Goal: Use online tool/utility: Use online tool/utility

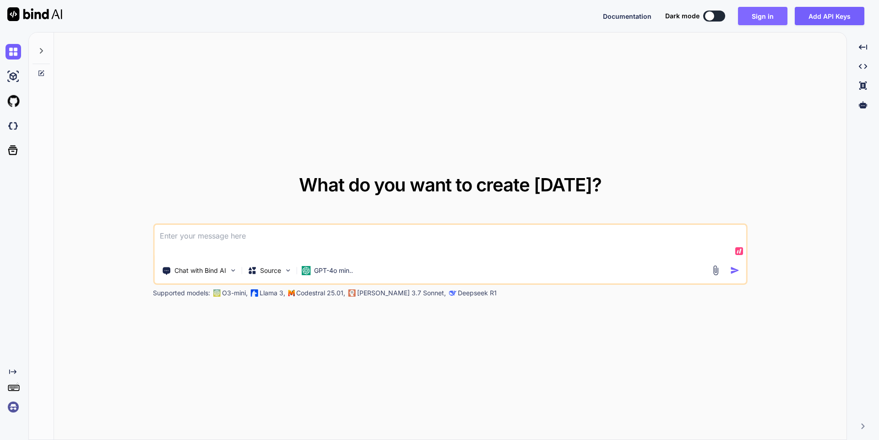
click at [750, 18] on button "Sign in" at bounding box center [762, 16] width 49 height 18
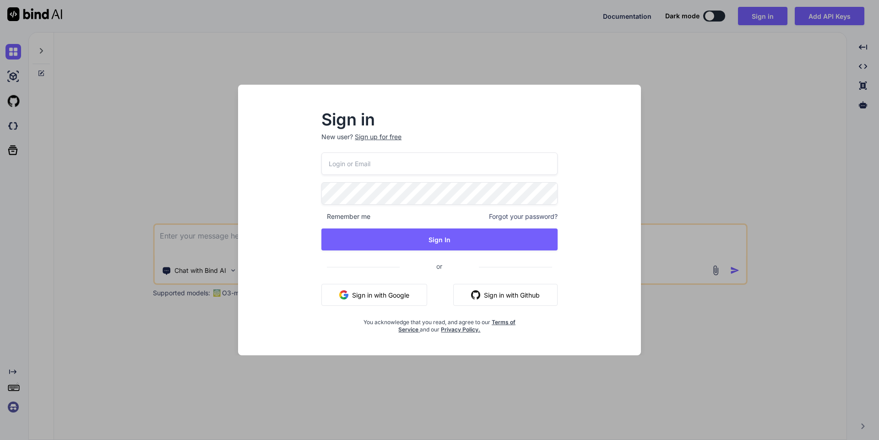
type input "[PERSON_NAME][EMAIL_ADDRESS][PERSON_NAME][DOMAIN_NAME]"
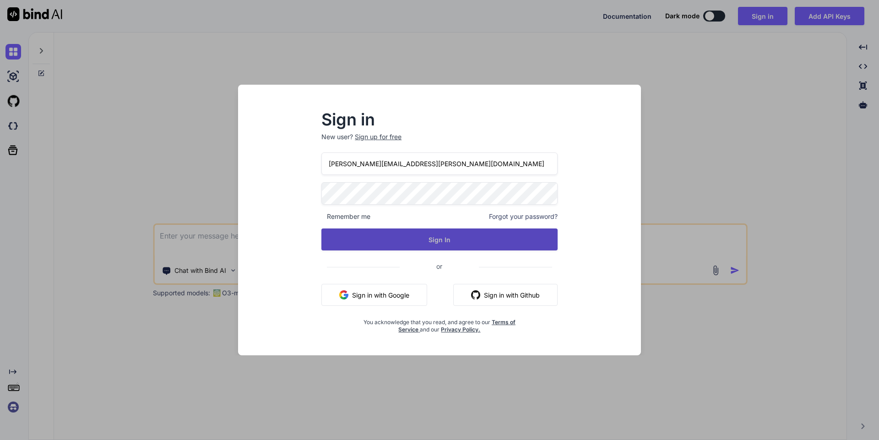
click at [421, 234] on button "Sign In" at bounding box center [439, 239] width 236 height 22
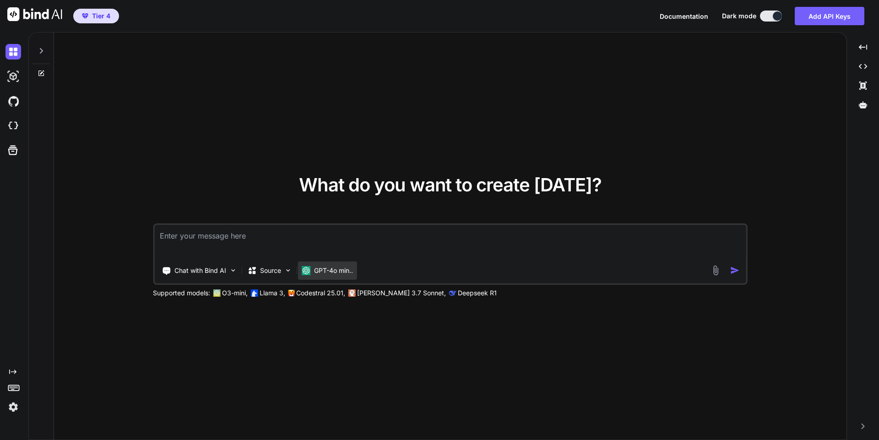
click at [338, 272] on p "GPT-4o min.." at bounding box center [333, 270] width 39 height 9
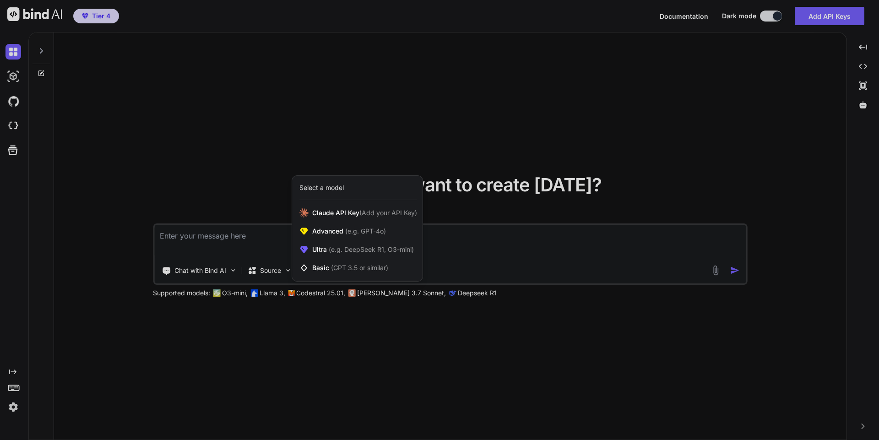
click at [263, 241] on div at bounding box center [439, 220] width 879 height 440
type textarea "x"
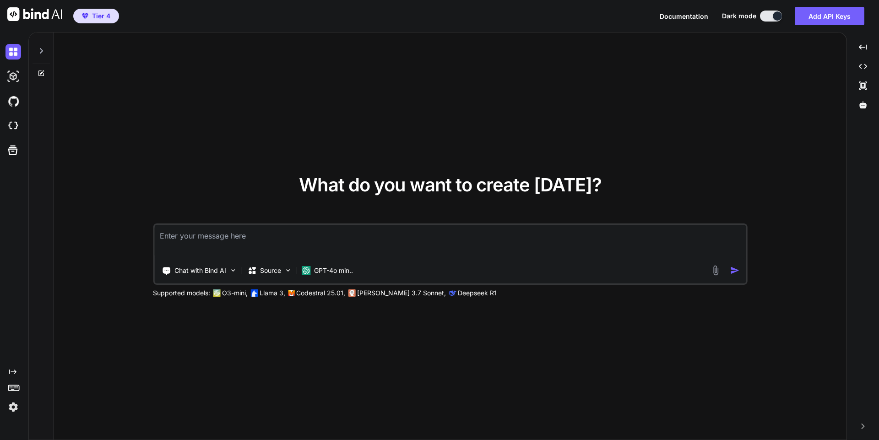
click at [248, 235] on textarea at bounding box center [450, 242] width 592 height 34
type textarea "I"
type textarea "x"
type textarea "I"
type textarea "x"
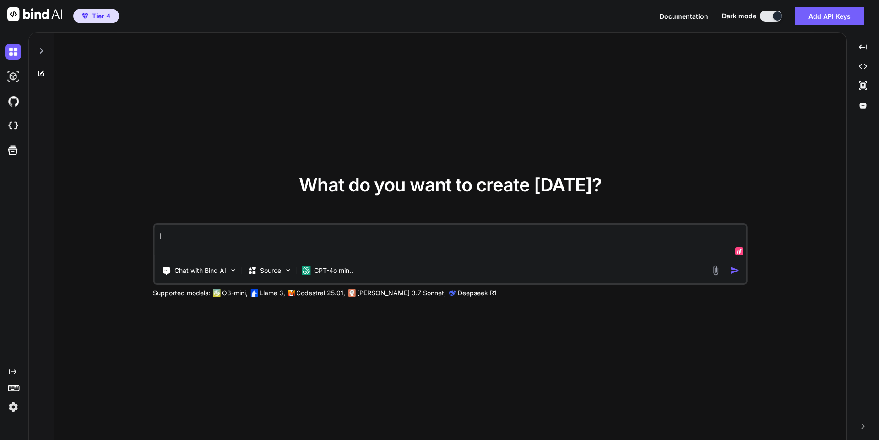
type textarea "I w"
type textarea "x"
type textarea "I wa"
type textarea "x"
type textarea "I wan"
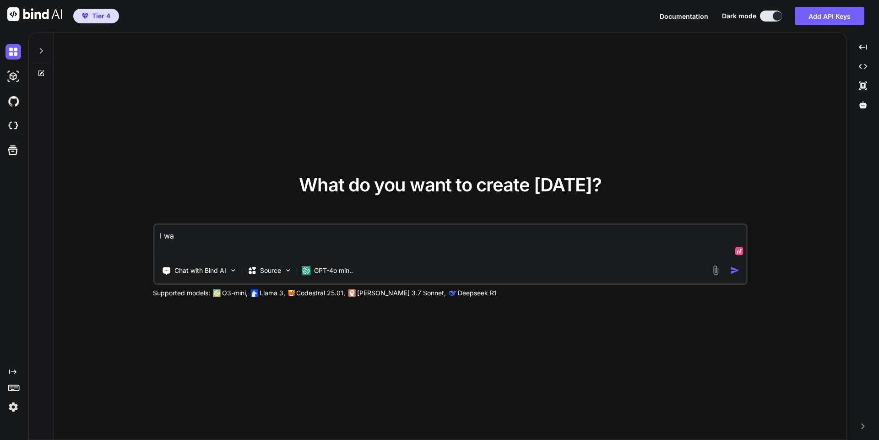
type textarea "x"
type textarea "I want"
type textarea "x"
type textarea "I want"
type textarea "x"
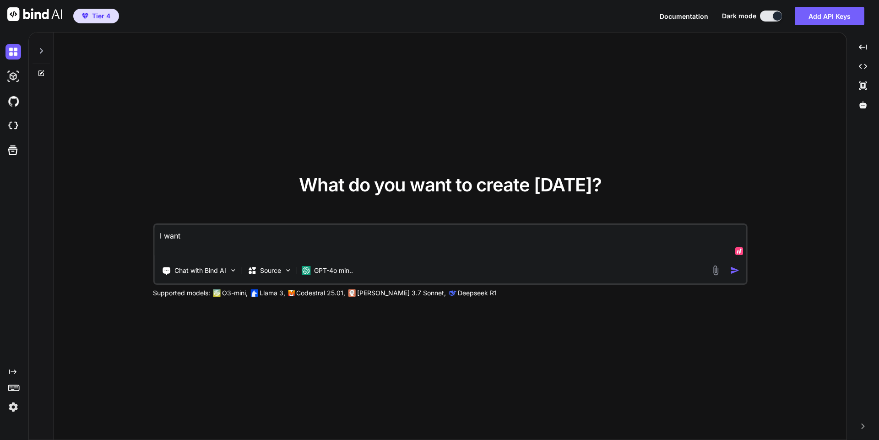
type textarea "I want y"
type textarea "x"
type textarea "I want yo"
type textarea "x"
type textarea "I want you"
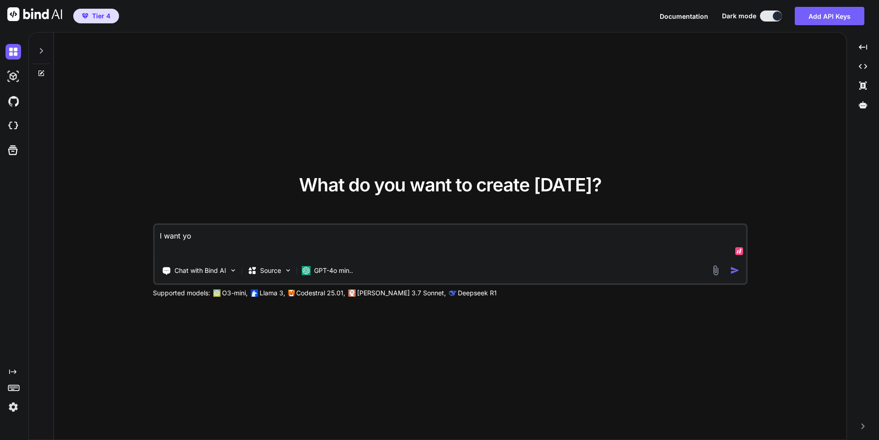
type textarea "x"
type textarea "I want you"
type textarea "x"
type textarea "I want you t"
type textarea "x"
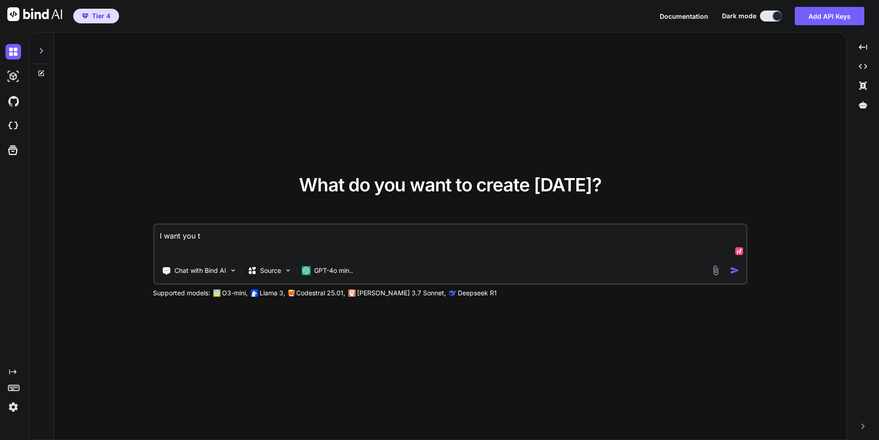
type textarea "I want you to"
type textarea "x"
type textarea "I want you to"
type textarea "x"
type textarea "I want you to c"
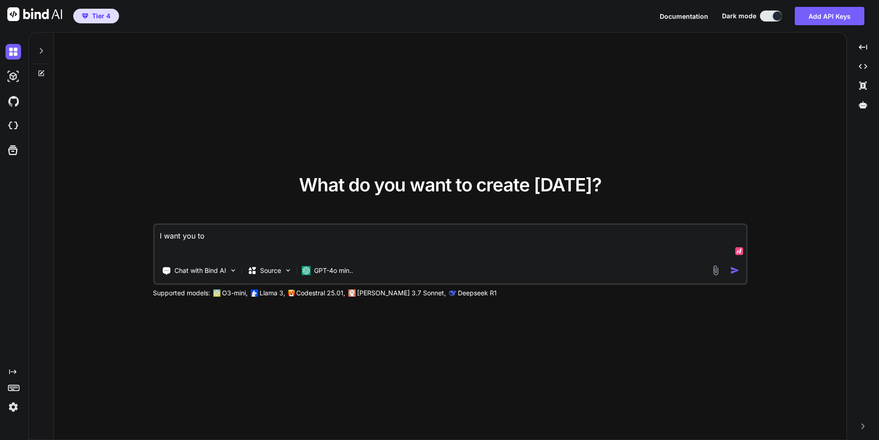
type textarea "x"
type textarea "I want you to cr"
type textarea "x"
type textarea "I want you to cre"
type textarea "x"
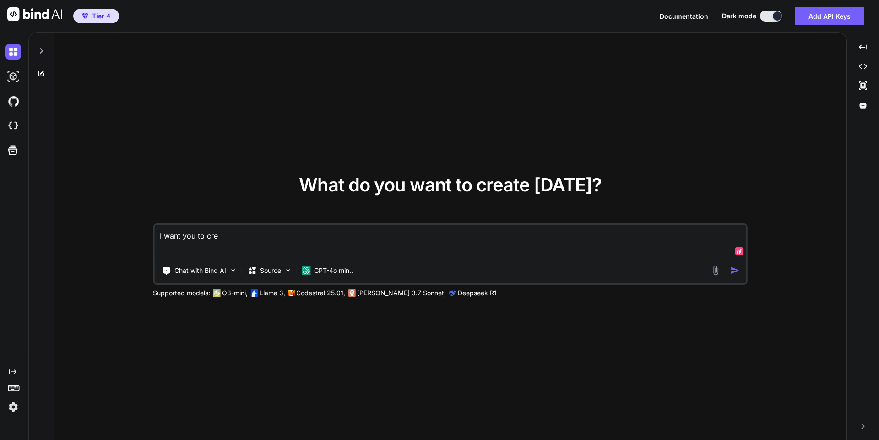
type textarea "I want you to crea"
type textarea "x"
type textarea "I want you to creat"
type textarea "x"
type textarea "I want you to create"
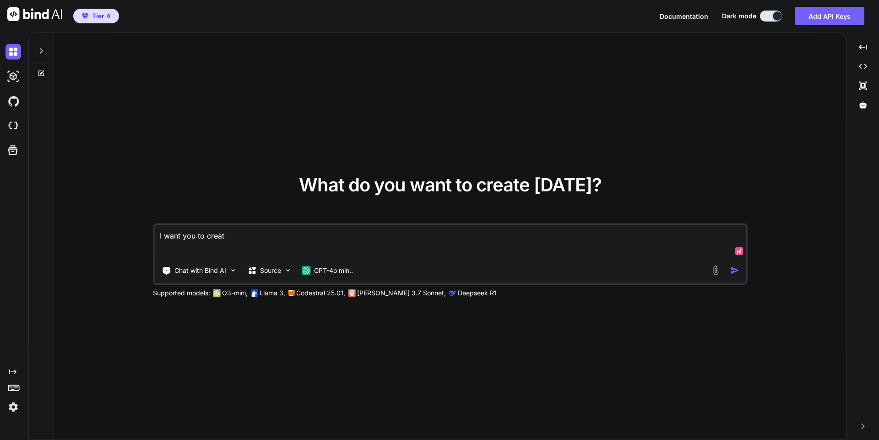
type textarea "x"
type textarea "I want you to create"
type textarea "x"
type textarea "I want you to create a"
type textarea "x"
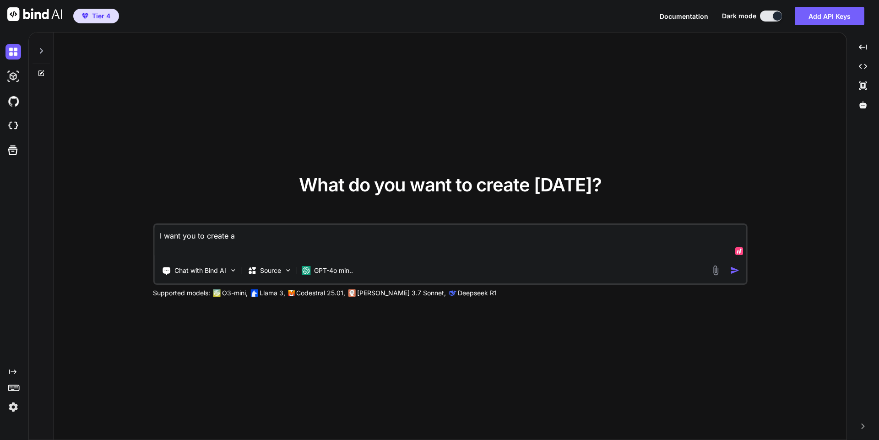
type textarea "I want you to create a"
type textarea "x"
type textarea "I want you to create a c"
type textarea "x"
type textarea "I want you to create a ch"
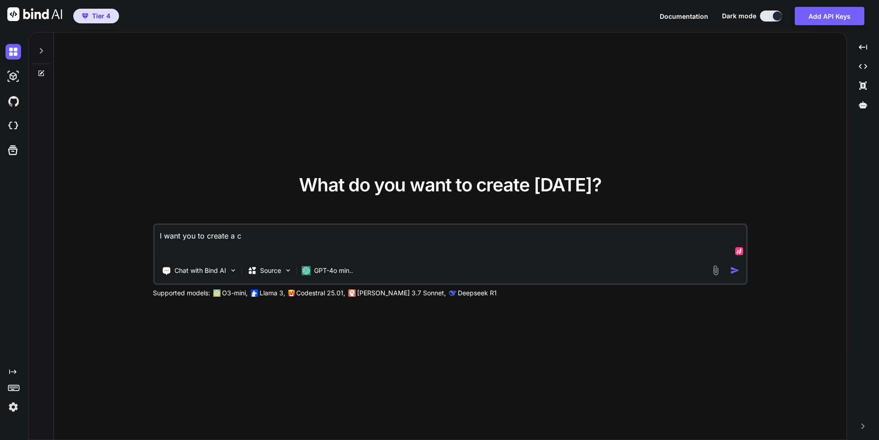
type textarea "x"
type textarea "I want you to create a chr"
type textarea "x"
type textarea "I want you to create a chro"
type textarea "x"
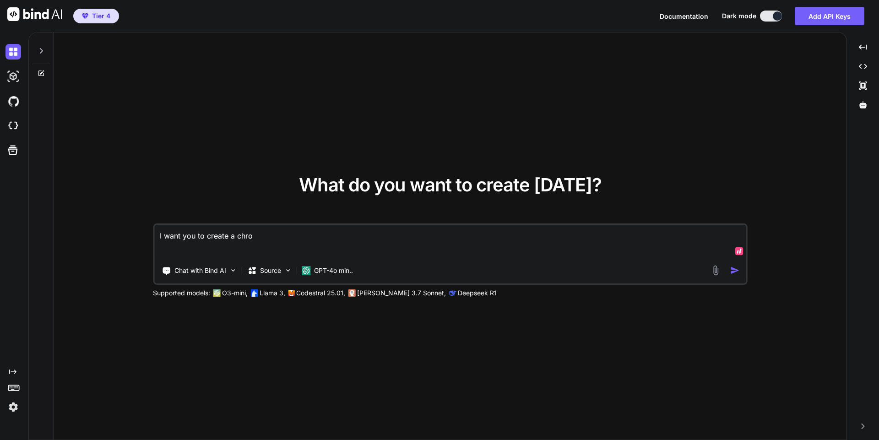
type textarea "I want you to create a chrom"
type textarea "x"
type textarea "I want you to create a chrome"
type textarea "x"
type textarea "I want you to create a chrome"
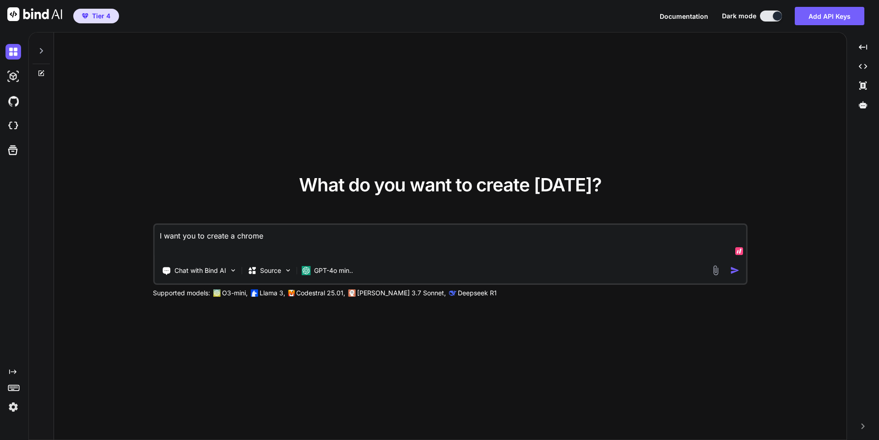
type textarea "x"
type textarea "I want you to create a chrome e"
type textarea "x"
type textarea "I want you to create a chrome ex"
type textarea "x"
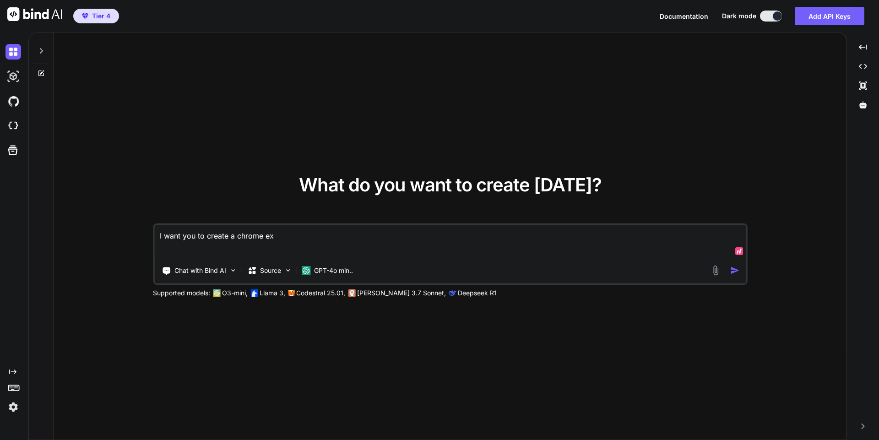
type textarea "I want you to create a chrome ext"
type textarea "x"
type textarea "I want you to create a chrome exte"
type textarea "x"
type textarea "I want you to create a chrome exten"
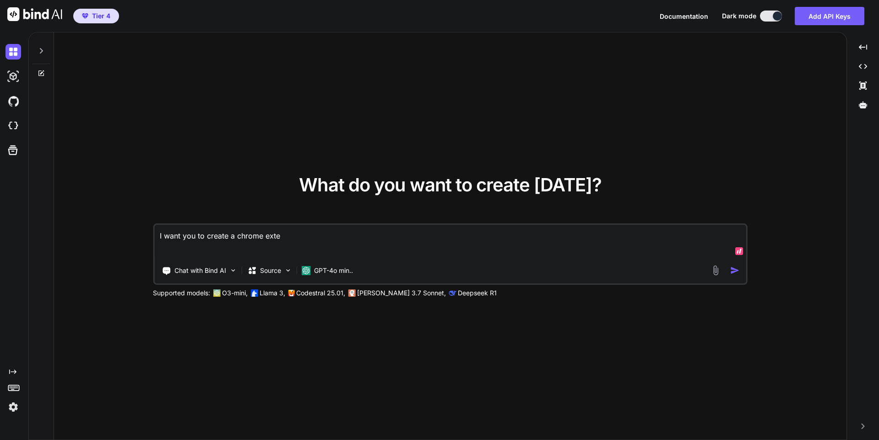
type textarea "x"
type textarea "I want you to create a chrome extens"
type textarea "x"
type textarea "I want you to create a chrome extensi"
type textarea "x"
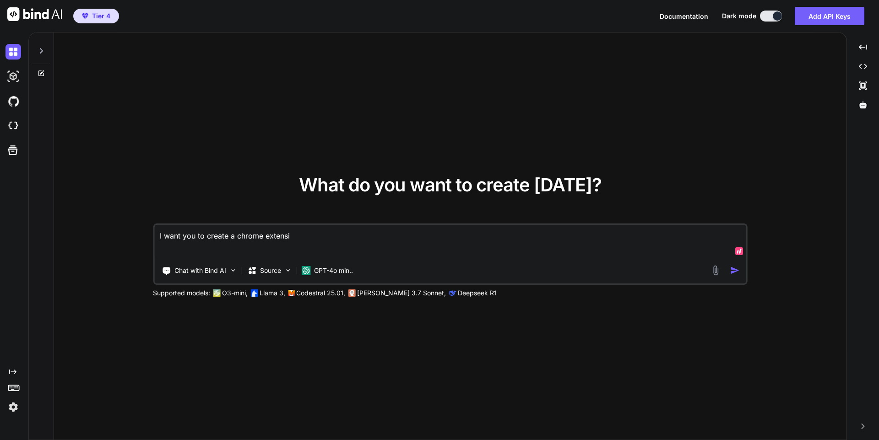
type textarea "I want you to create a chrome extensin"
type textarea "x"
type textarea "I want you to create a chrome extensin"
type textarea "x"
type textarea "I want you to create a chrome extensin t"
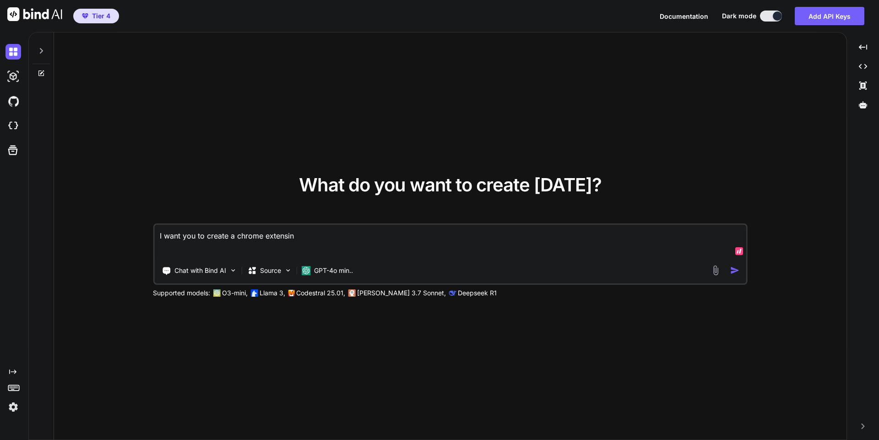
type textarea "x"
type textarea "I want you to create a chrome extensin th"
type textarea "x"
type textarea "I want you to create a chrome extensin tha"
type textarea "x"
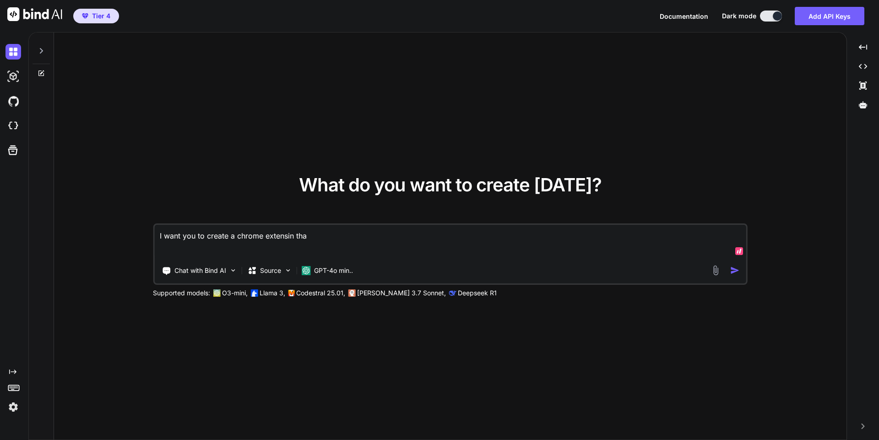
type textarea "I want you to create a chrome extensin that"
type textarea "x"
type textarea "I want you to create a chrome extensin that"
type textarea "x"
type textarea "I want you to create a chrome extensin that"
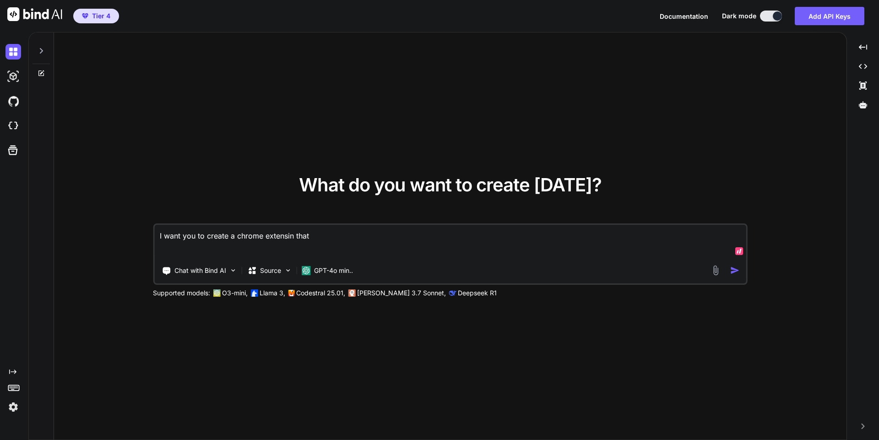
type textarea "x"
type textarea "I want you to create a chrome extensin tha"
type textarea "x"
type textarea "I want you to create a chrome extensin th"
type textarea "x"
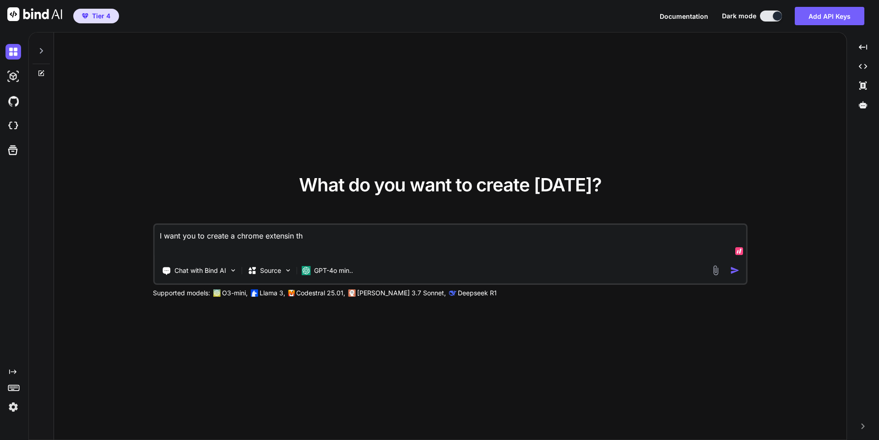
type textarea "I want you to create a chrome extensin t"
type textarea "x"
type textarea "I want you to create a chrome extensin"
type textarea "x"
type textarea "I want you to create a chrome extensin"
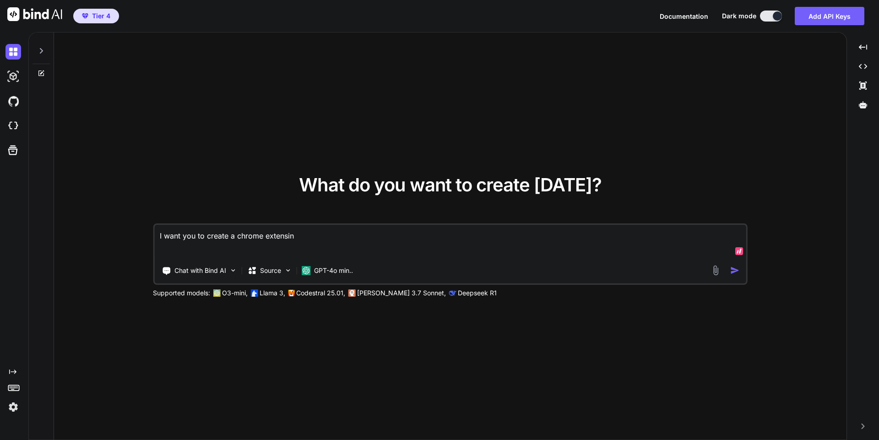
type textarea "x"
type textarea "I want you to create a chrome extensi"
type textarea "x"
type textarea "I want you to create a chrome extension"
type textarea "x"
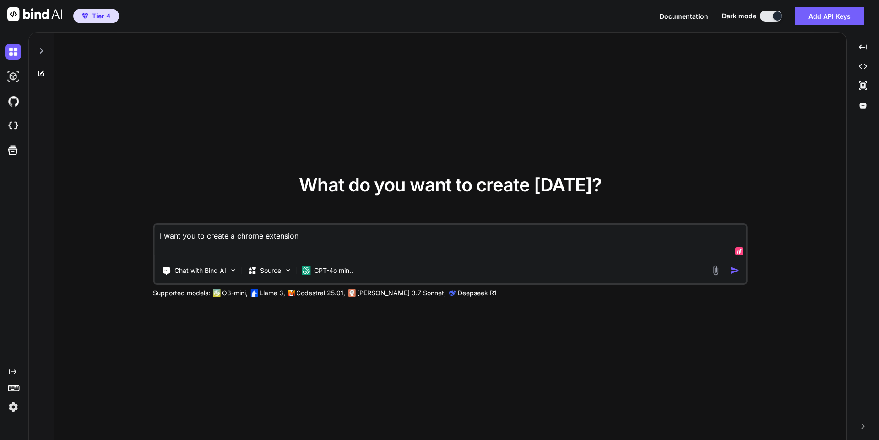
type textarea "I want you to create a chrome extension"
type textarea "x"
type textarea "I want you to create a chrome extension t"
type textarea "x"
type textarea "I want you to create a chrome extension th"
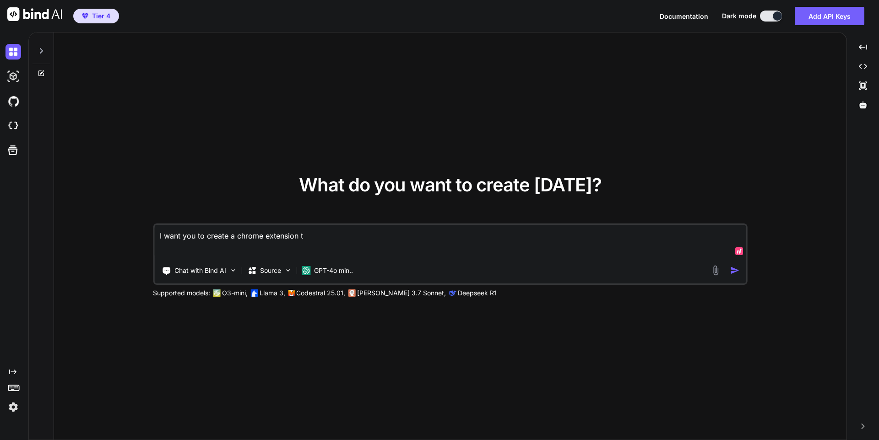
type textarea "x"
type textarea "I want you to create a chrome extension tha"
type textarea "x"
type textarea "I want you to create a chrome extension that"
type textarea "x"
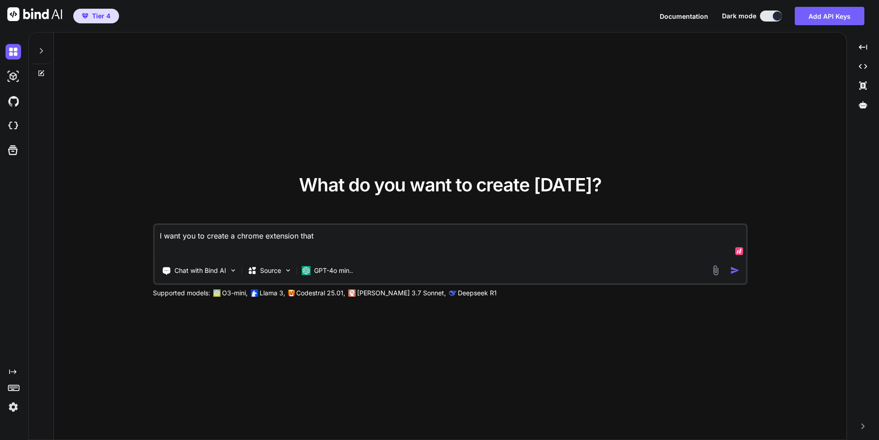
type textarea "I want you to create a chrome extension that"
type textarea "x"
type textarea "I want you to create a chrome extension that d"
type textarea "x"
type textarea "I want you to create a chrome extension that do"
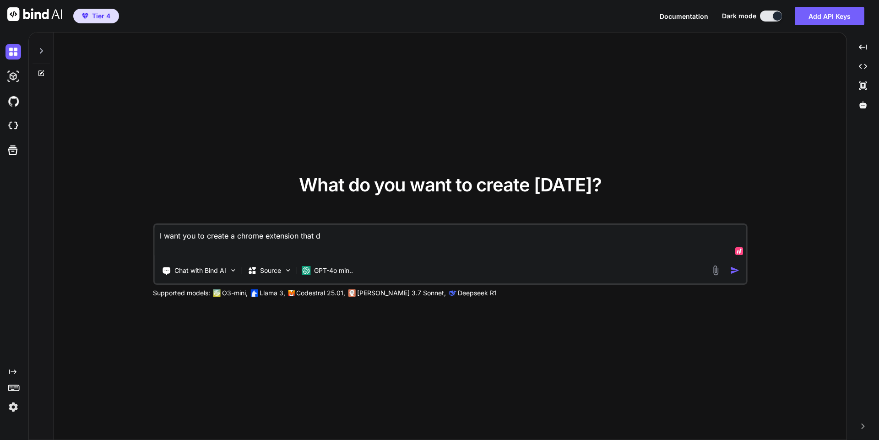
type textarea "x"
type textarea "I want you to create a chrome extension that doe"
type textarea "x"
type textarea "I want you to create a chrome extension that does"
type textarea "x"
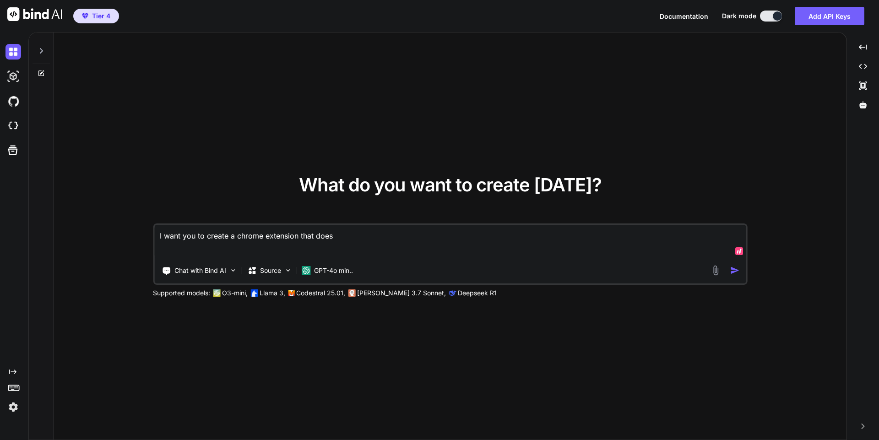
type textarea "I want you to create a chrome extension that does"
type textarea "x"
type textarea "I want you to create a chrome extension that does t"
type textarea "x"
type textarea "I want you to create a chrome extension that does th"
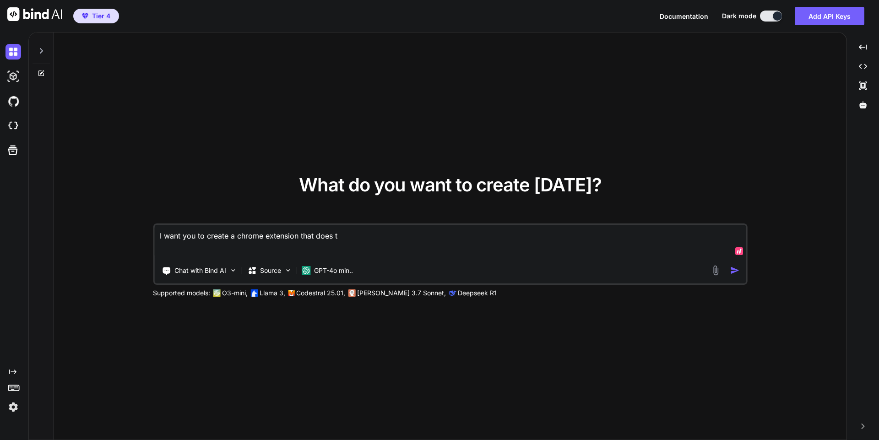
type textarea "x"
type textarea "I want you to create a chrome extension that does the"
type textarea "x"
type textarea "I want you to create a chrome extension that does the"
type textarea "x"
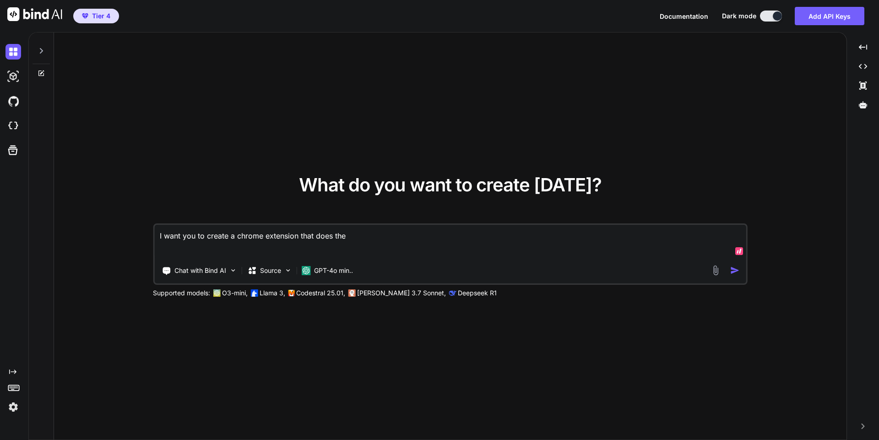
type textarea "I want you to create a chrome extension that does the s"
type textarea "x"
type textarea "I want you to create a chrome extension that does the sa"
type textarea "x"
type textarea "I want you to create a chrome extension that does the [PERSON_NAME]"
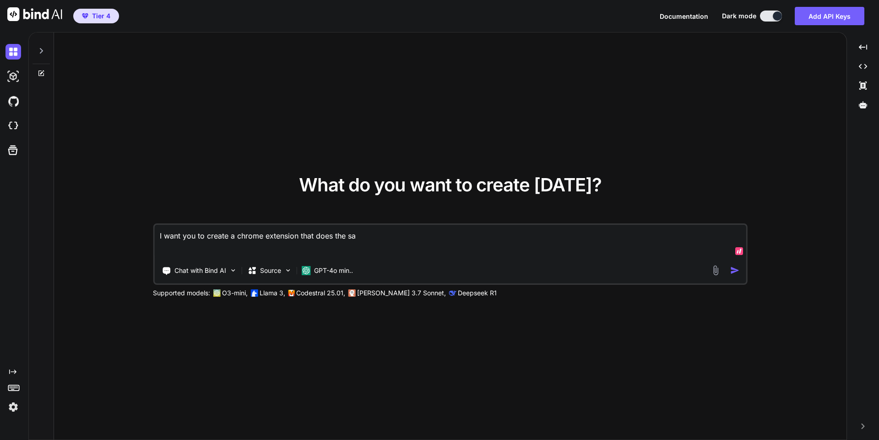
type textarea "x"
type textarea "I want you to create a chrome extension that does the same"
type textarea "x"
type textarea "I want you to create a chrome extension that does the same"
type textarea "x"
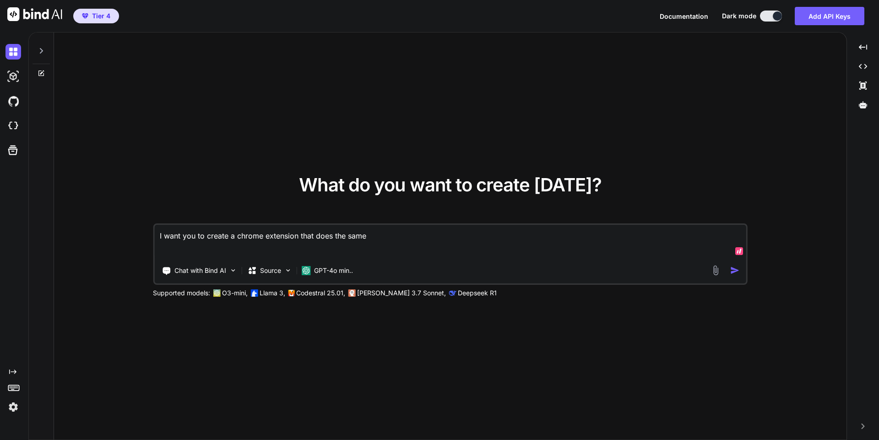
type textarea "I want you to create a chrome extension that does the same a"
type textarea "x"
type textarea "I want you to create a chrome extension that does the same as"
type textarea "x"
type textarea "I want you to create a chrome extension that does the same as"
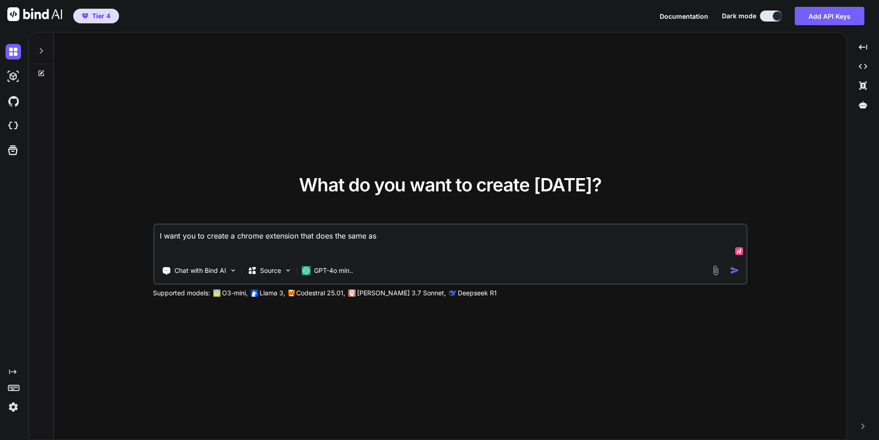
type textarea "x"
type textarea "I want you to create a chrome extension that does the same as t"
type textarea "x"
type textarea "I want you to create a chrome extension that does the same as th"
type textarea "x"
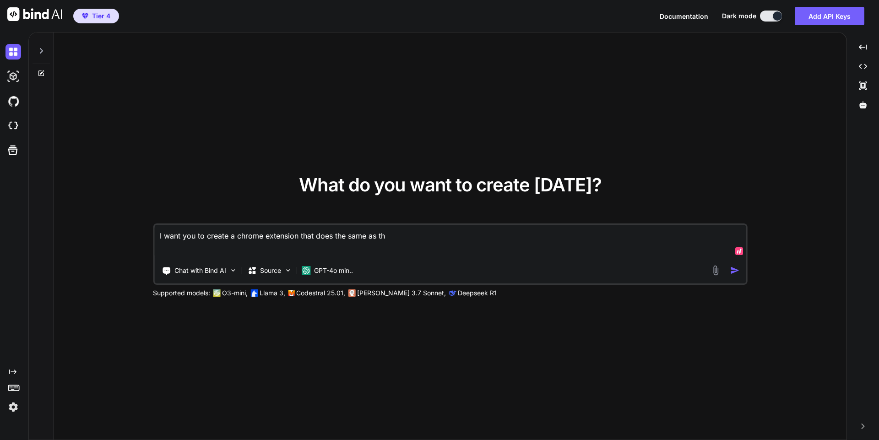
type textarea "I want you to create a chrome extension that does the same as thi"
type textarea "x"
type textarea "I want you to create a chrome extension that does the same as this"
type textarea "x"
type textarea "I want you to create a chrome extension that does the same as this"
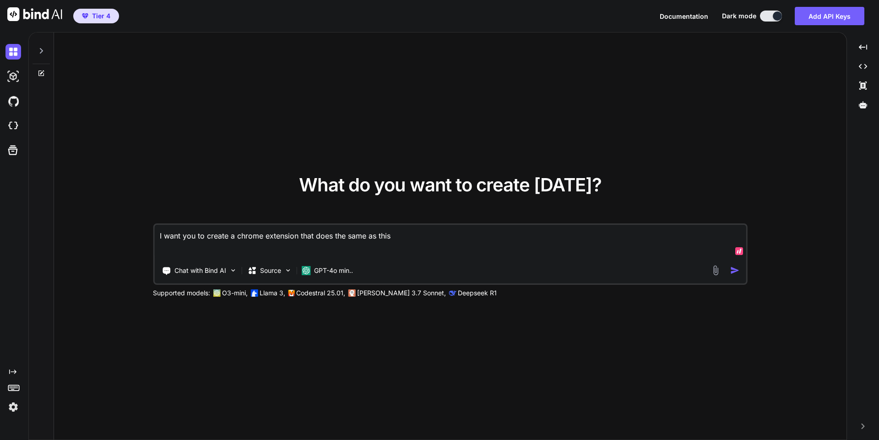
type textarea "x"
type textarea "I want you to create a chrome extension that does the same as this c"
type textarea "x"
type textarea "I want you to create a chrome extension that does the same as this co"
type textarea "x"
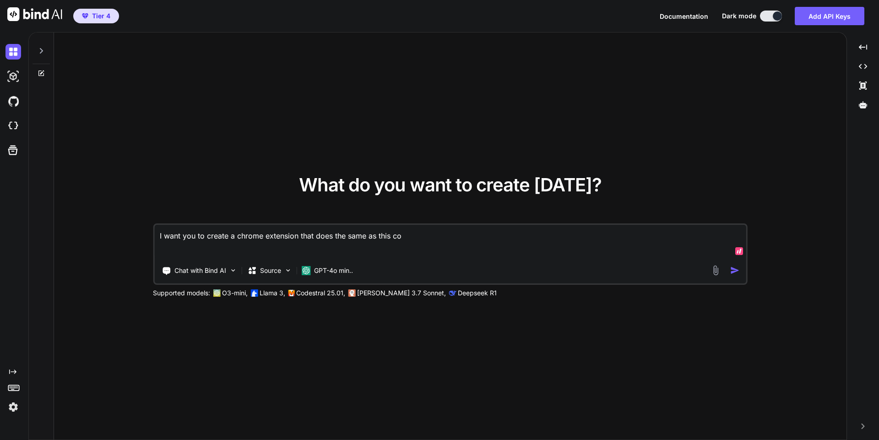
type textarea "I want you to create a chrome extension that does the same as this cod"
type textarea "x"
type textarea "I want you to create a chrome extension that does the same as this code"
type textarea "x"
type textarea "I want you to create a chrome extension that does the same as this code"
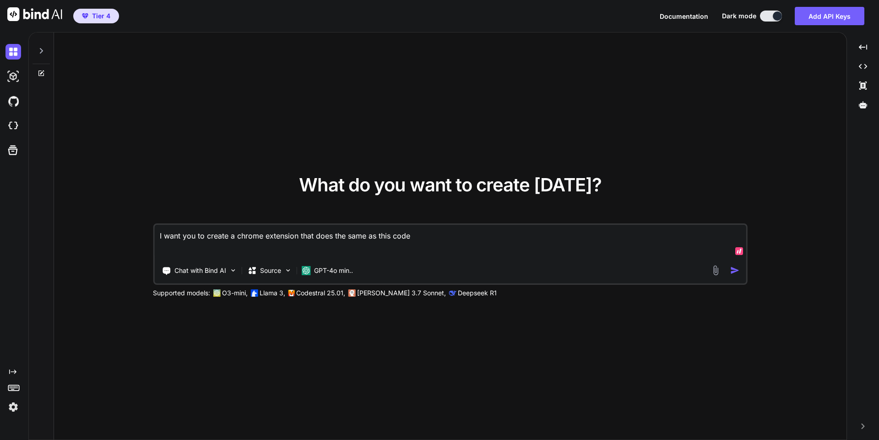
type textarea "x"
type textarea "I want you to create a chrome extension that does the same as this code b"
type textarea "x"
type textarea "I want you to create a chrome extension that does the same as this code be"
type textarea "x"
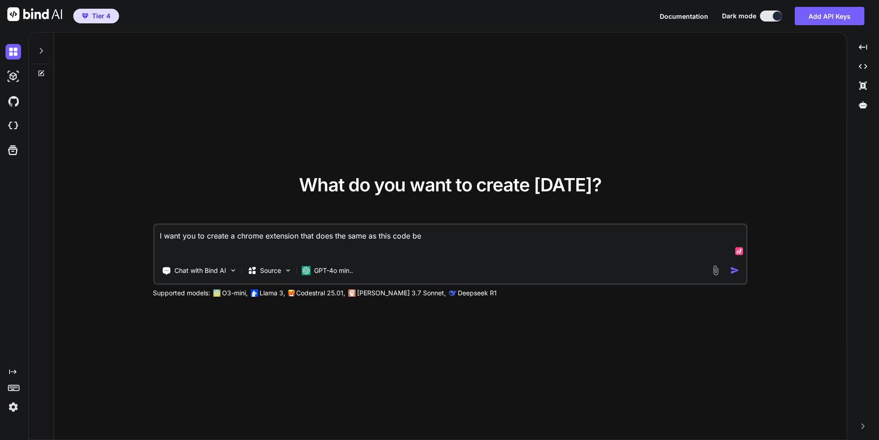
type textarea "I want you to create a chrome extension that does the same as this code bel"
type textarea "x"
type textarea "I want you to create a chrome extension that does the same as this code belo"
type textarea "x"
type textarea "I want you to create a chrome extension that does the same as this code below"
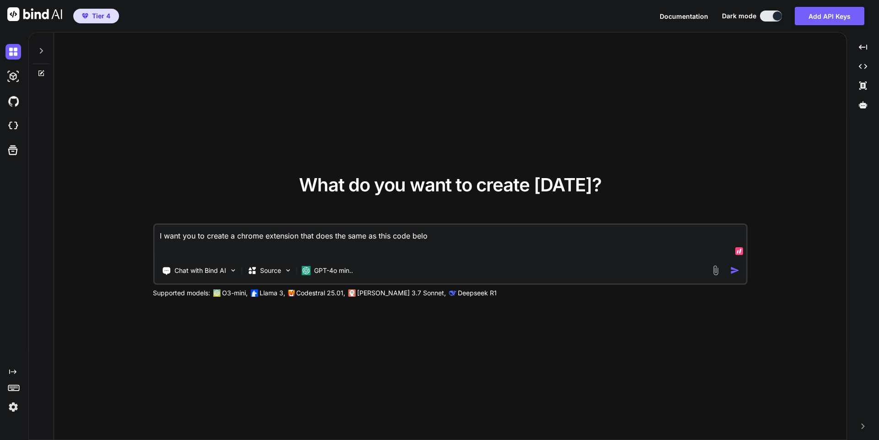
type textarea "x"
type textarea "I want you to create a chrome extension that does the same as this code below,"
type textarea "x"
type textarea "I want you to create a chrome extension that does the same as this code below,"
type textarea "x"
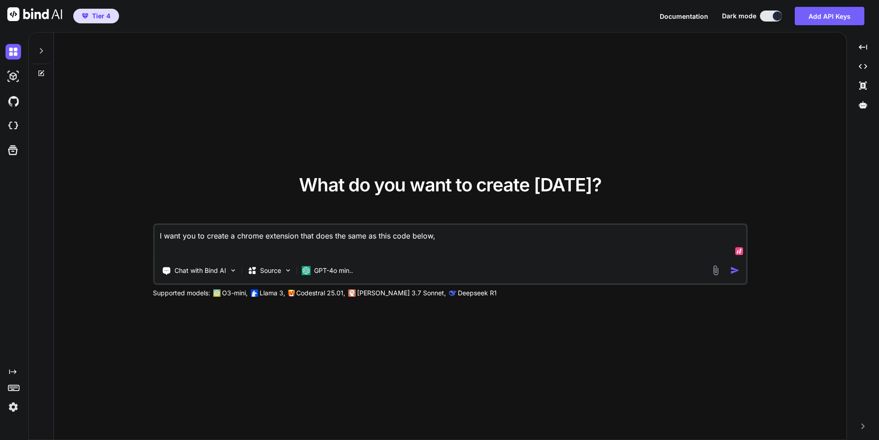
type textarea "I want you to create a chrome extension that does the same as this code below, a"
type textarea "x"
type textarea "I want you to create a chrome extension that does the same as this code below, …"
type textarea "x"
type textarea "I want you to create a chrome extension that does the same as this code below, …"
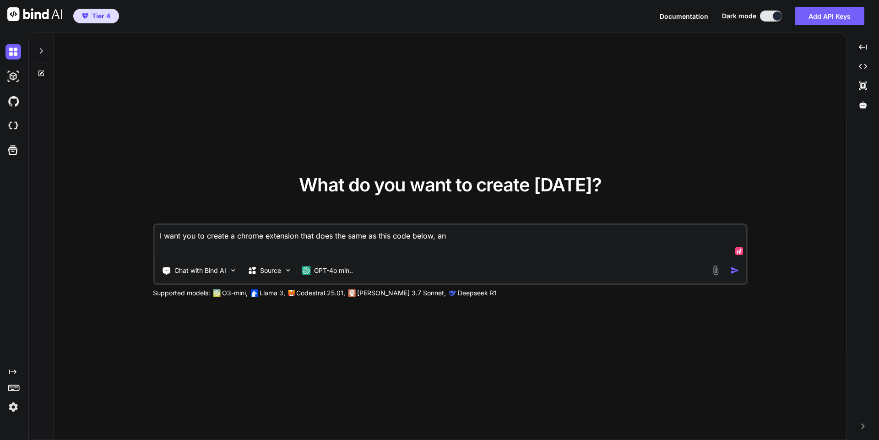
type textarea "x"
type textarea "I want you to create a chrome extension that does the same as this code below, …"
type textarea "x"
type textarea "I want you to create a chrome extension that does the same as this code below, …"
type textarea "x"
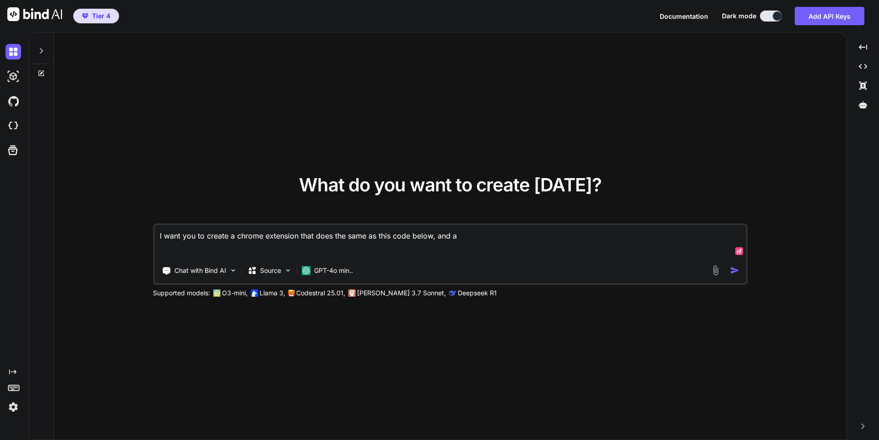
type textarea "I want you to create a chrome extension that does the same as this code below, …"
type textarea "x"
type textarea "I want you to create a chrome extension that does the same as this code below, …"
paste textarea "import os import sys import time import random import requests from PyQt6.QtCor…"
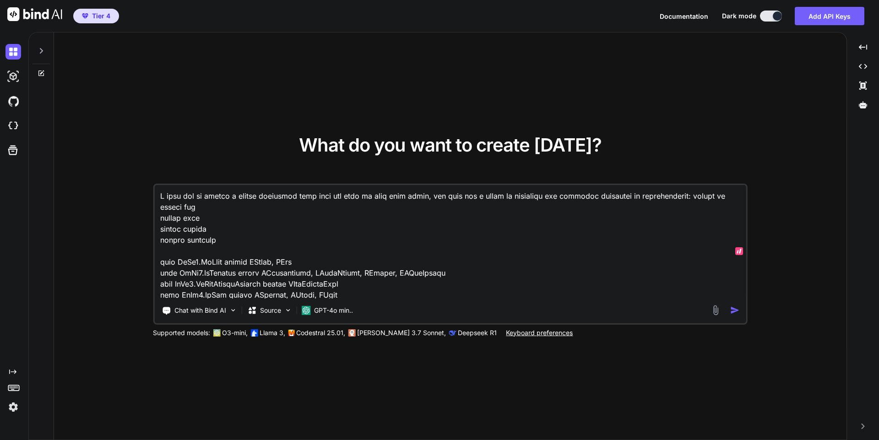
scroll to position [2362, 0]
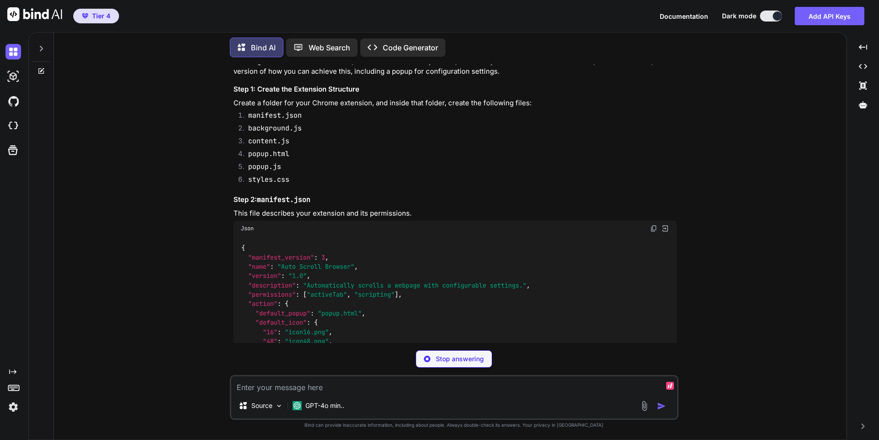
scroll to position [646, 0]
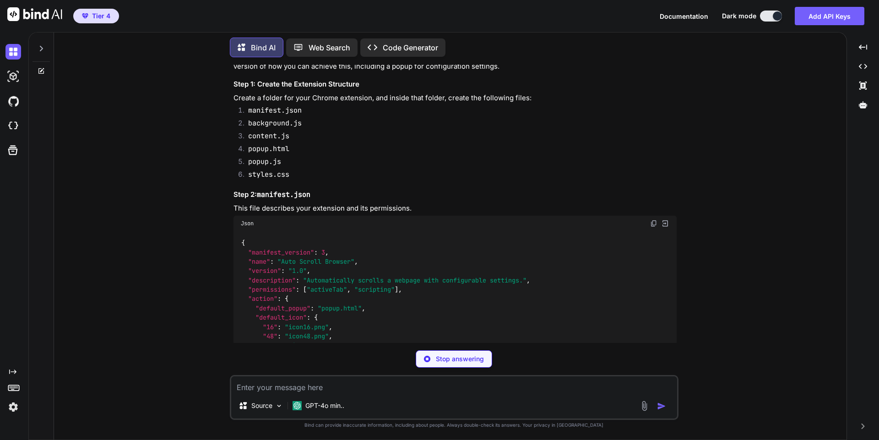
click at [654, 220] on img at bounding box center [653, 223] width 7 height 7
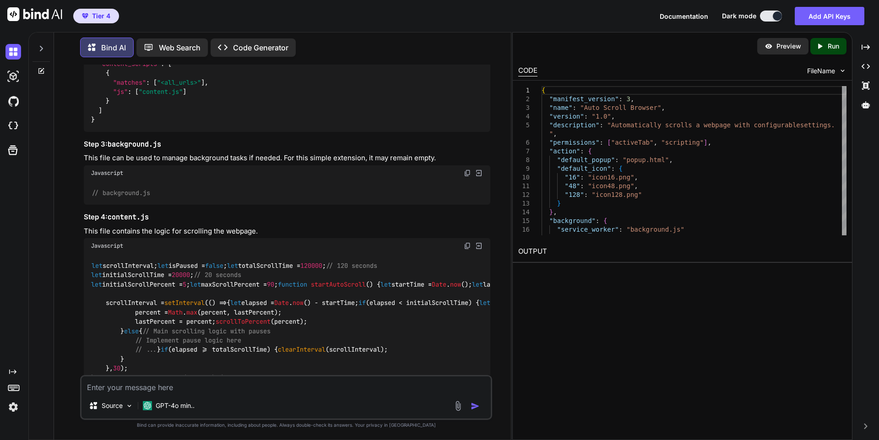
scroll to position [1046, 0]
click at [468, 241] on img at bounding box center [467, 244] width 7 height 7
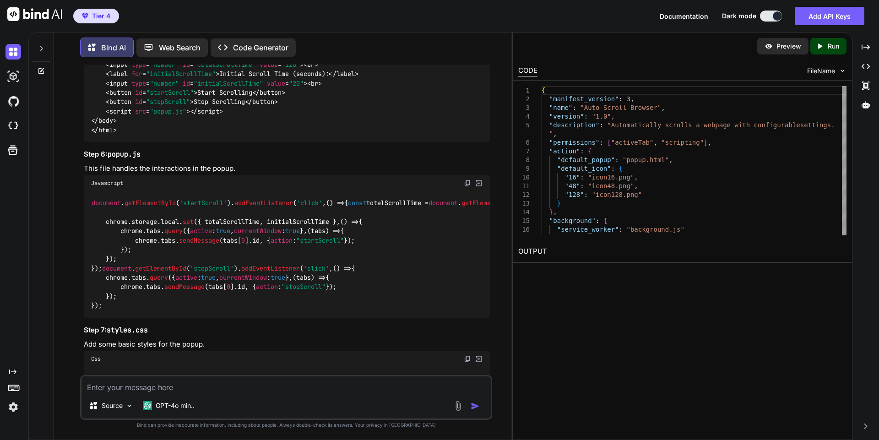
scroll to position [1573, 0]
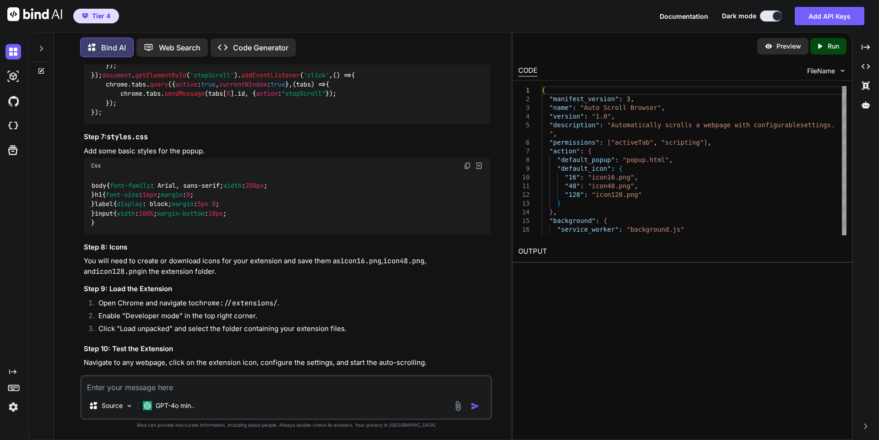
scroll to position [1766, 0]
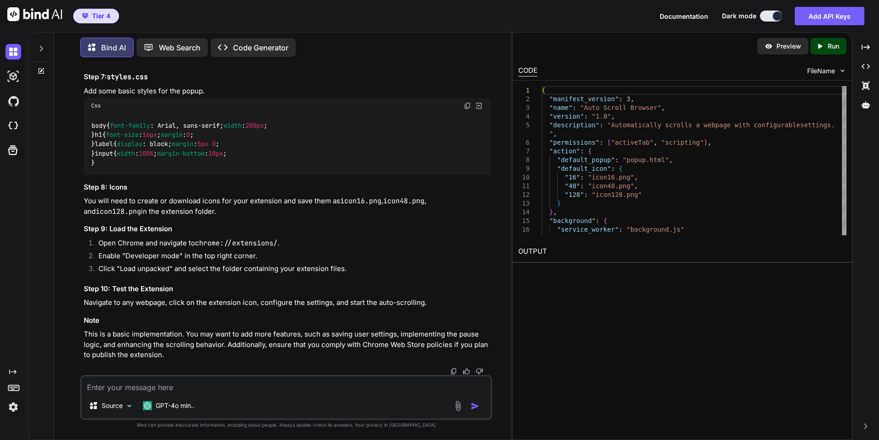
scroll to position [2003, 0]
click at [465, 109] on img at bounding box center [467, 105] width 7 height 7
click at [478, 326] on h3 "Note" at bounding box center [287, 320] width 406 height 11
click at [423, 276] on li "Click "Load unpacked" and select the folder containing your extension files." at bounding box center [290, 270] width 399 height 13
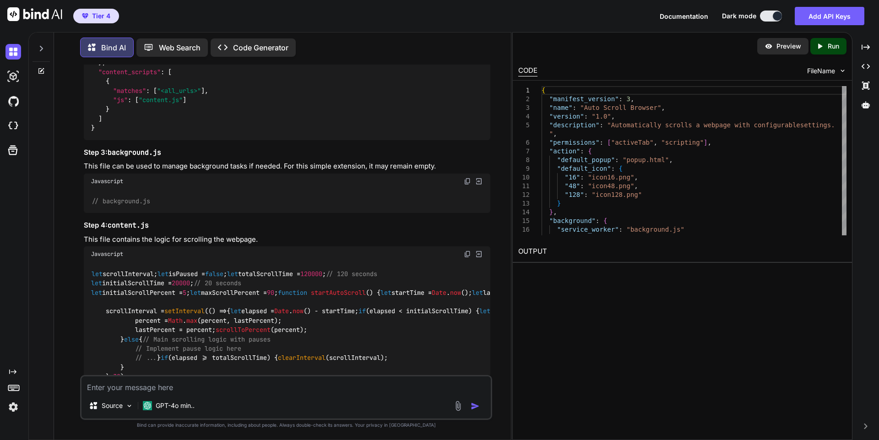
scroll to position [922, 0]
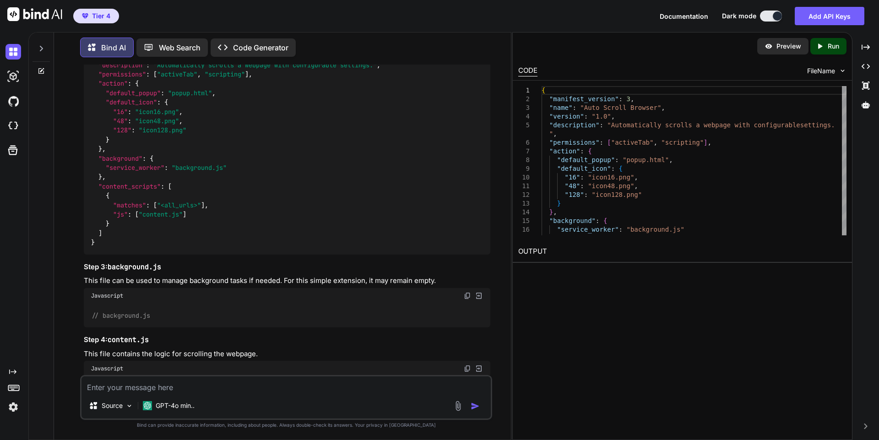
click at [468, 292] on img at bounding box center [467, 295] width 7 height 7
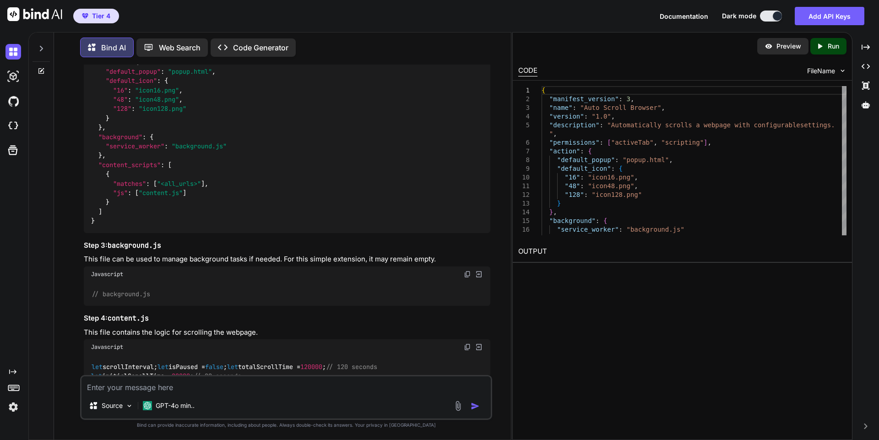
scroll to position [957, 0]
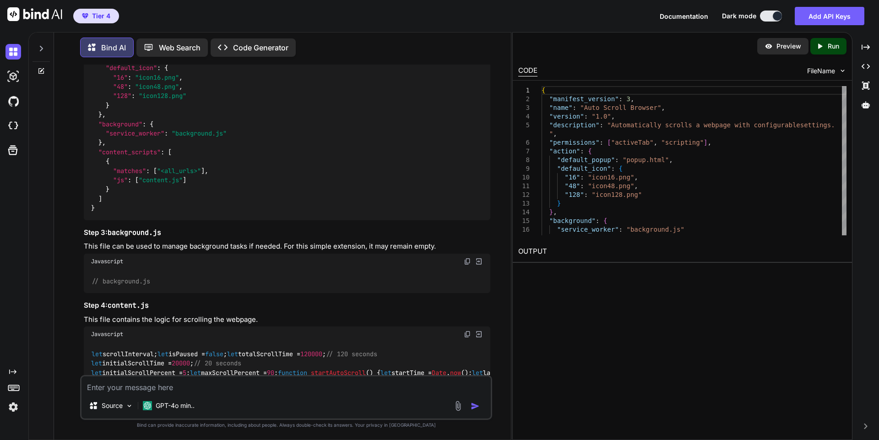
click at [280, 400] on div "Source GPT-4o min.." at bounding box center [285, 407] width 409 height 22
click at [247, 391] on textarea at bounding box center [285, 384] width 409 height 16
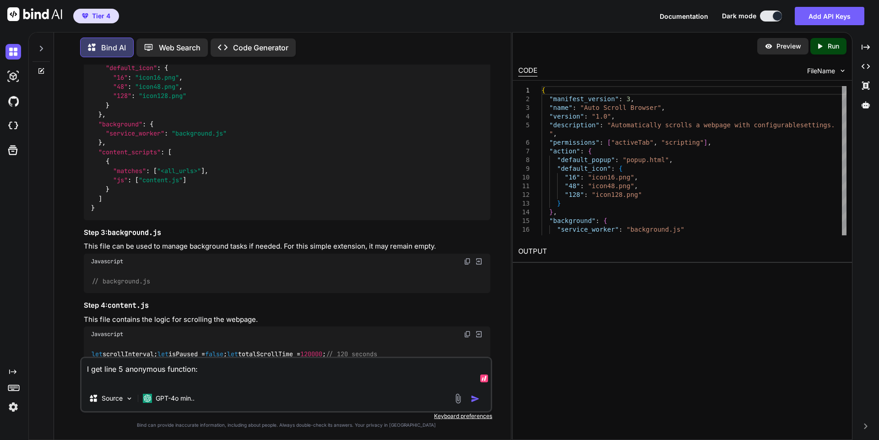
paste textarea "1 2 3 4 5 6 7 8 9 10 11 12 13 14 15 16 17 document.getElementById('startScroll'…"
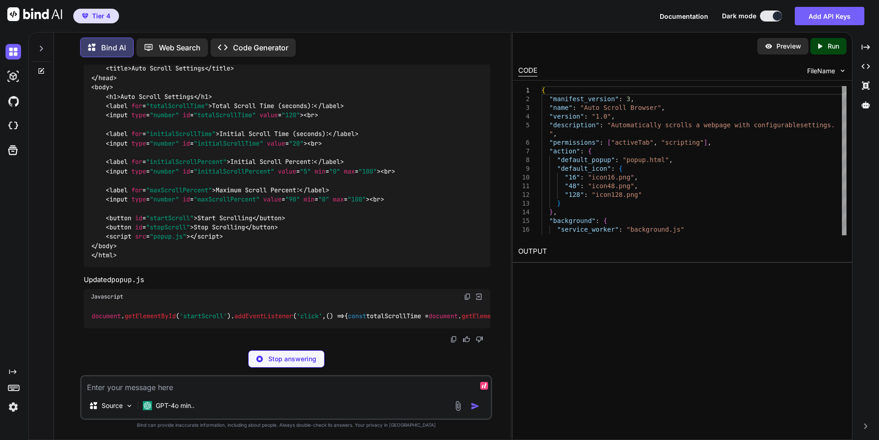
scroll to position [2739, 0]
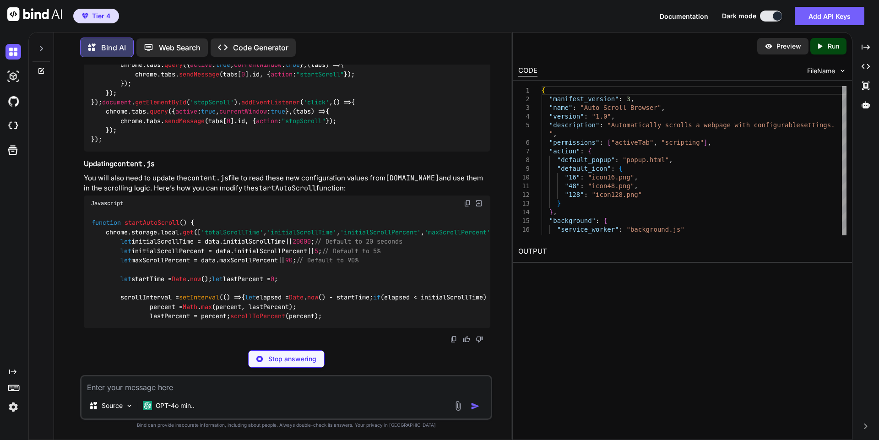
scroll to position [3122, 0]
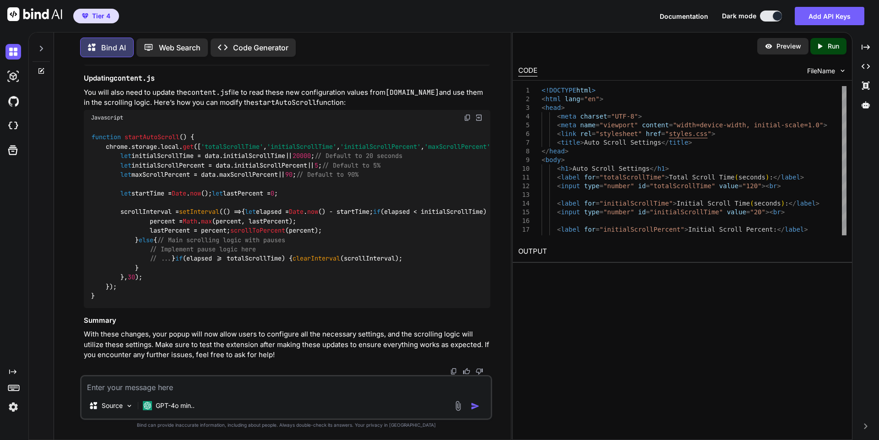
click at [467, 121] on img at bounding box center [467, 117] width 7 height 7
click at [360, 108] on p "You will also need to update the content.js file to read these new configuratio…" at bounding box center [287, 97] width 406 height 21
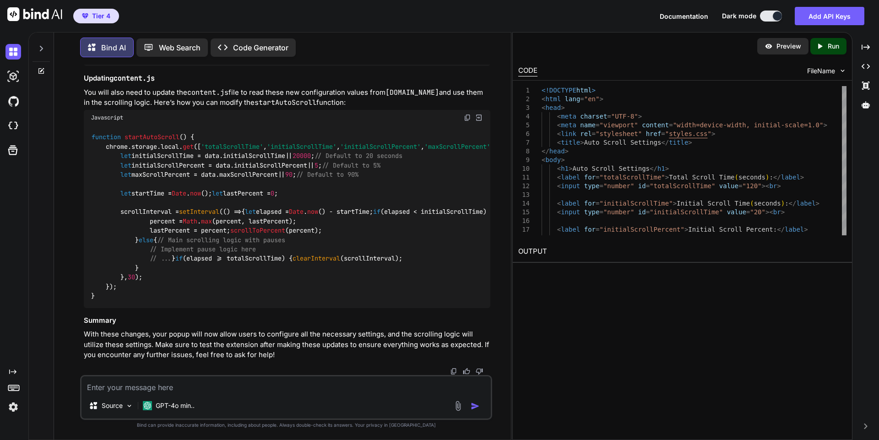
click at [347, 385] on textarea at bounding box center [285, 384] width 409 height 16
paste textarea "popup.js:5 (anonymous function)"
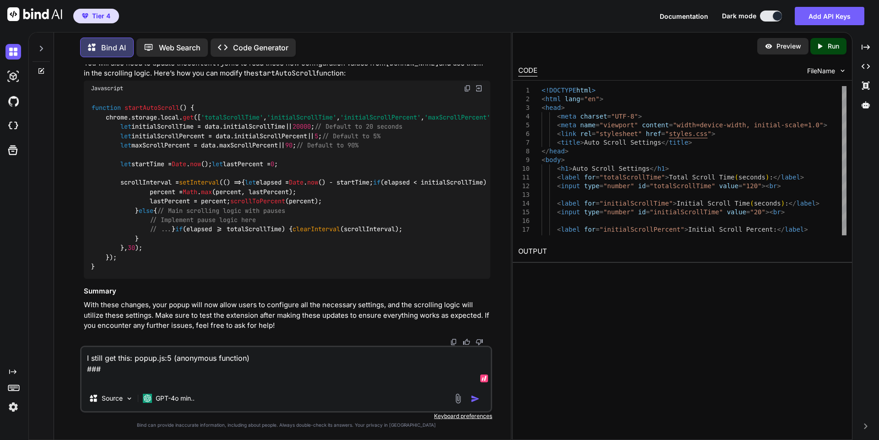
paste textarea "1 2 3 4 5 6 7 8 9 10 11 12 13 14 15 16 17 18 19 document.getElementById('startS…"
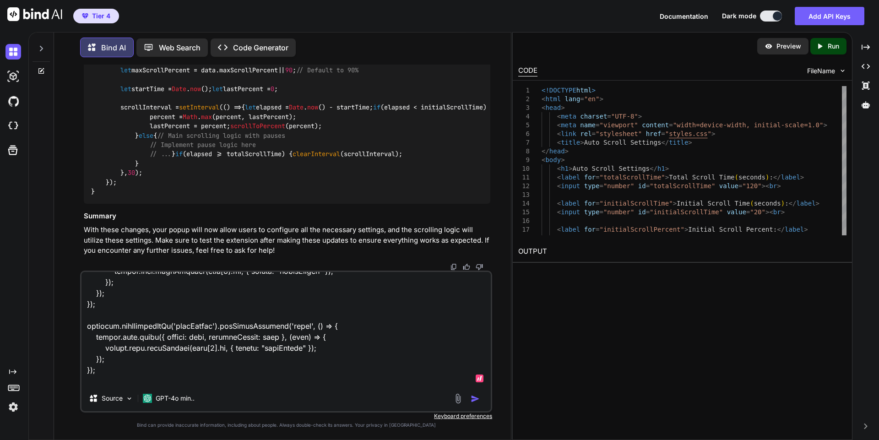
scroll to position [352, 0]
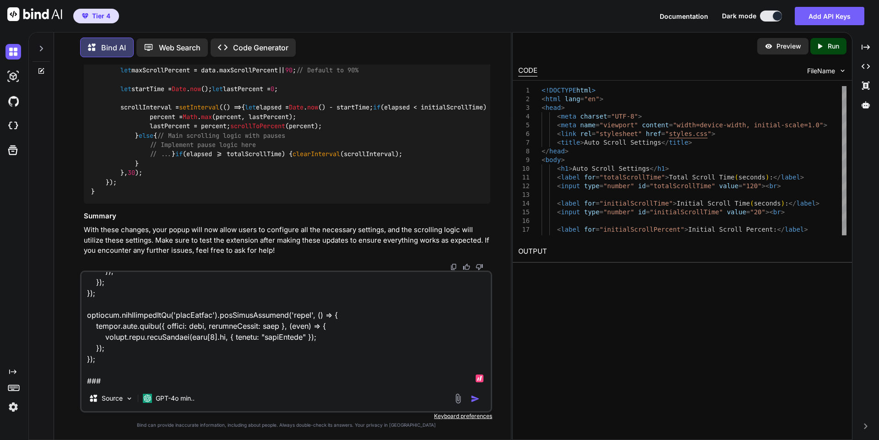
paste textarea "const maxScrollPercent = document.getElementById('maxScrollPercent').value;"
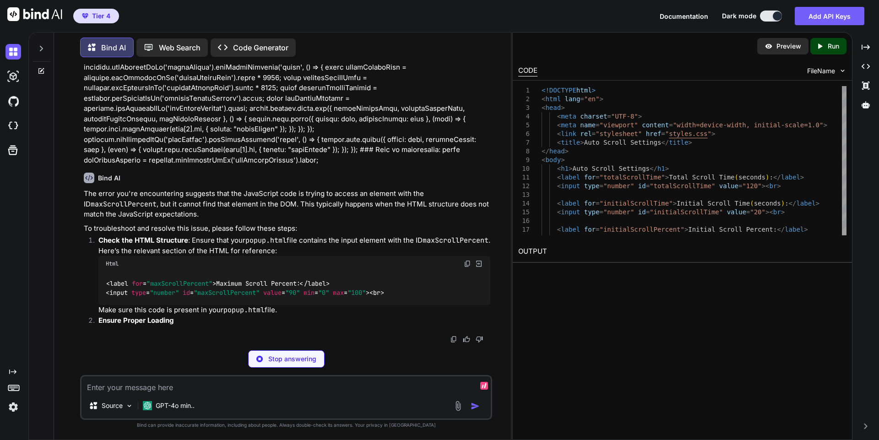
scroll to position [3865, 0]
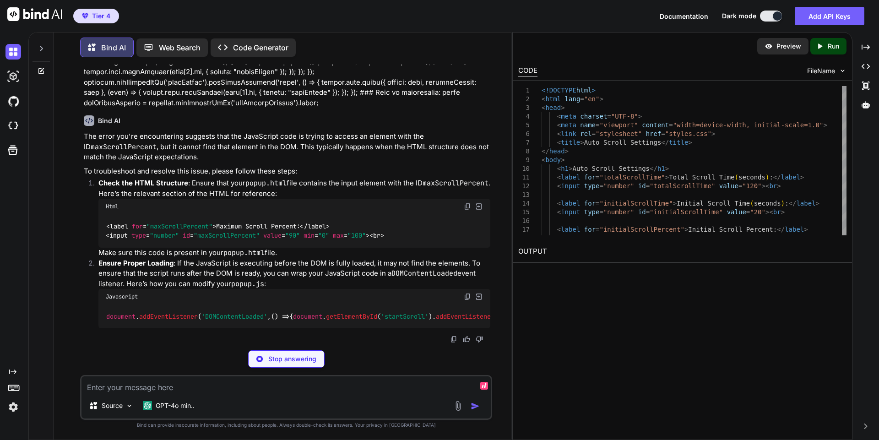
click at [466, 210] on img at bounding box center [467, 206] width 7 height 7
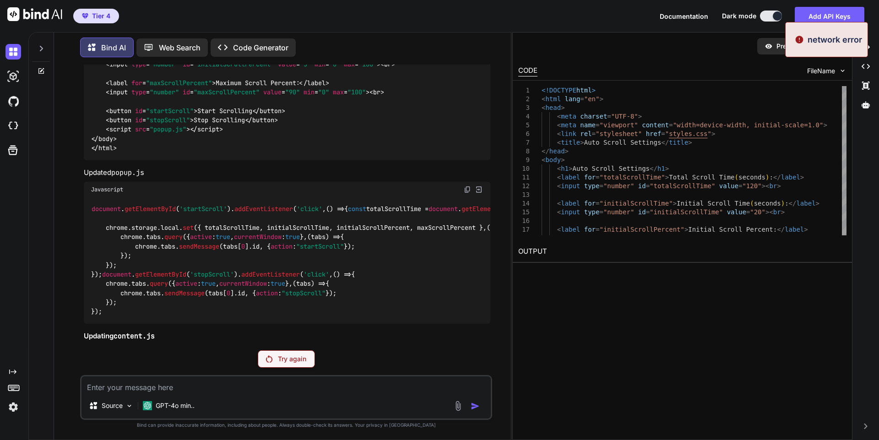
scroll to position [2646, 0]
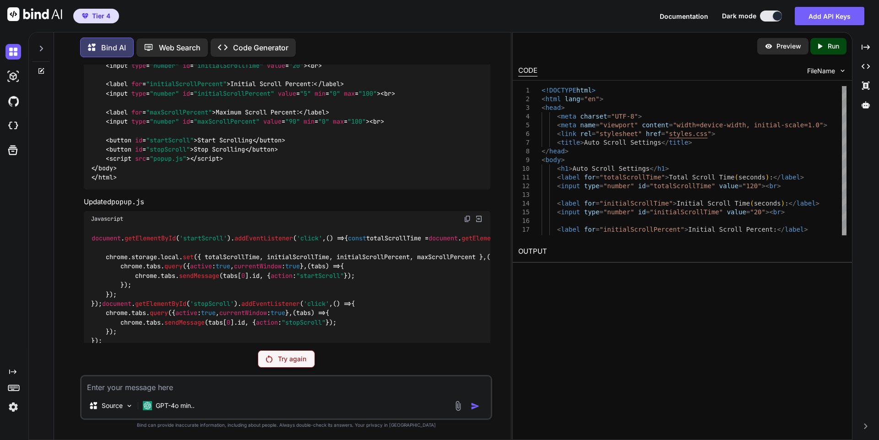
click at [308, 176] on div "Thank you for your feedback! Let's address both the error you're encountering a…" at bounding box center [287, 163] width 406 height 967
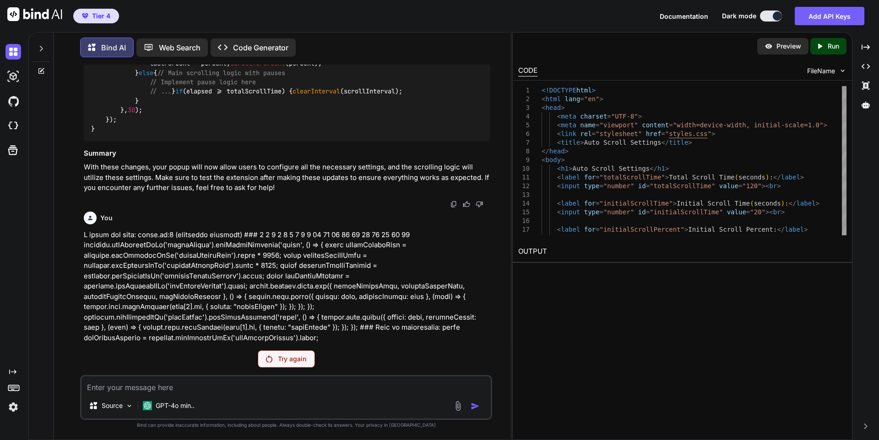
scroll to position [3687, 0]
click at [293, 362] on p "Try again" at bounding box center [292, 358] width 28 height 9
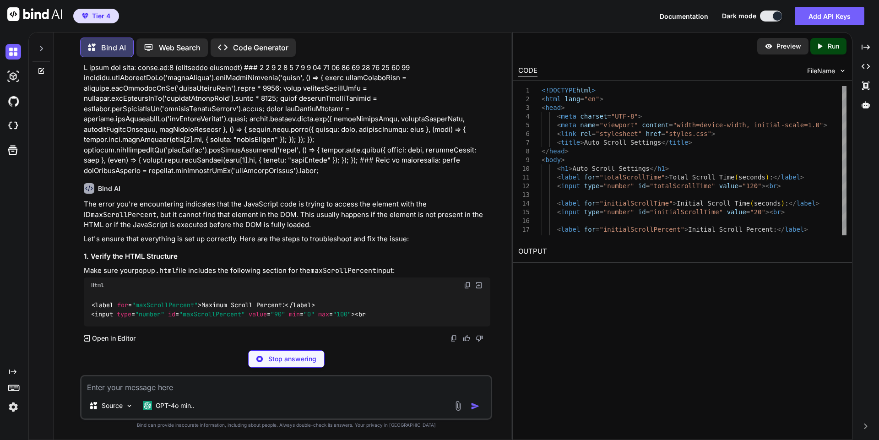
scroll to position [3854, 0]
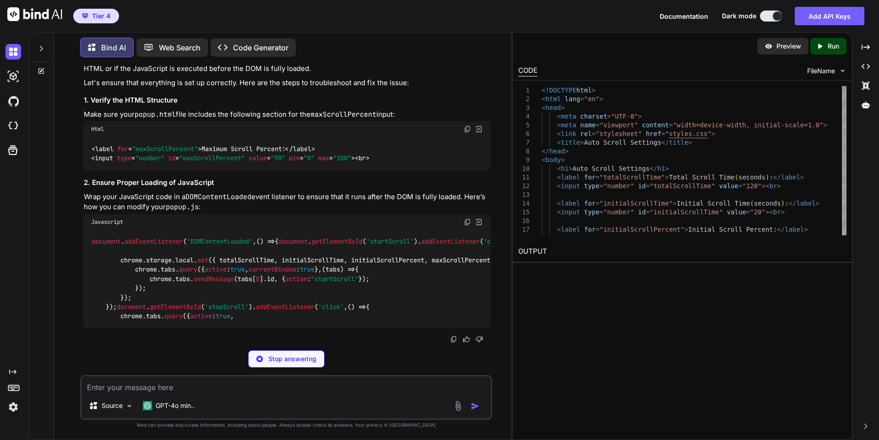
click at [468, 133] on img at bounding box center [467, 128] width 7 height 7
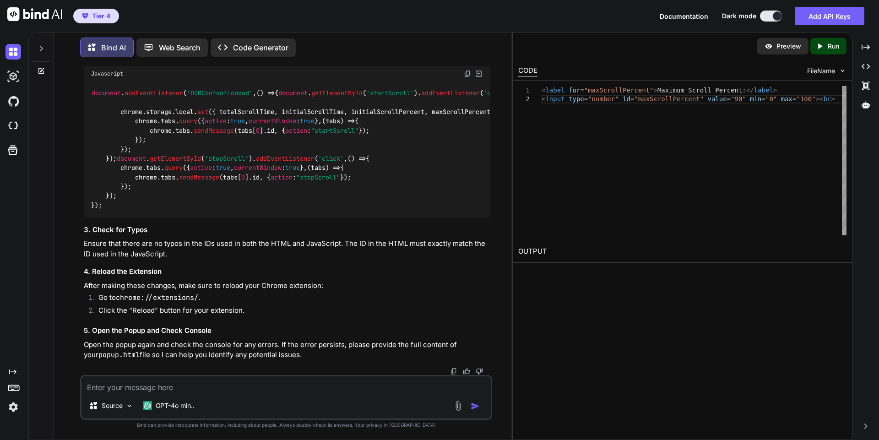
click at [465, 73] on div "Javascript" at bounding box center [287, 74] width 406 height 16
click at [469, 72] on img at bounding box center [467, 73] width 7 height 7
click at [462, 179] on div "document . addEventListener ( 'DOMContentLoaded' , () => { document . getElemen…" at bounding box center [287, 149] width 406 height 136
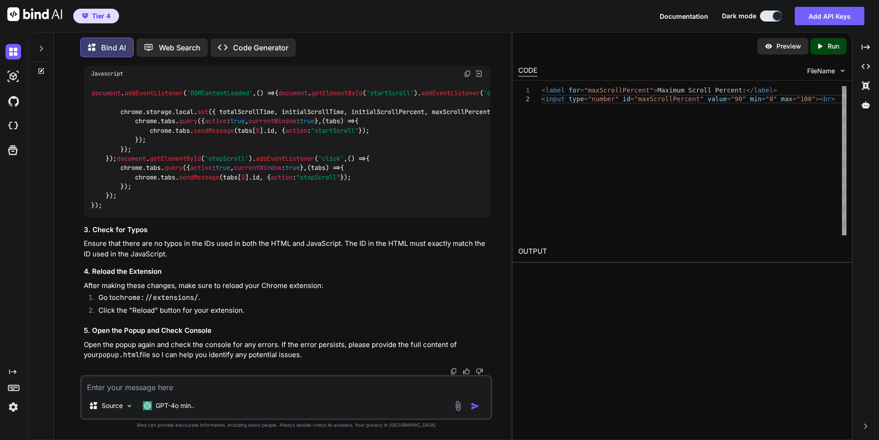
scroll to position [4226, 0]
click at [317, 389] on textarea at bounding box center [285, 384] width 409 height 16
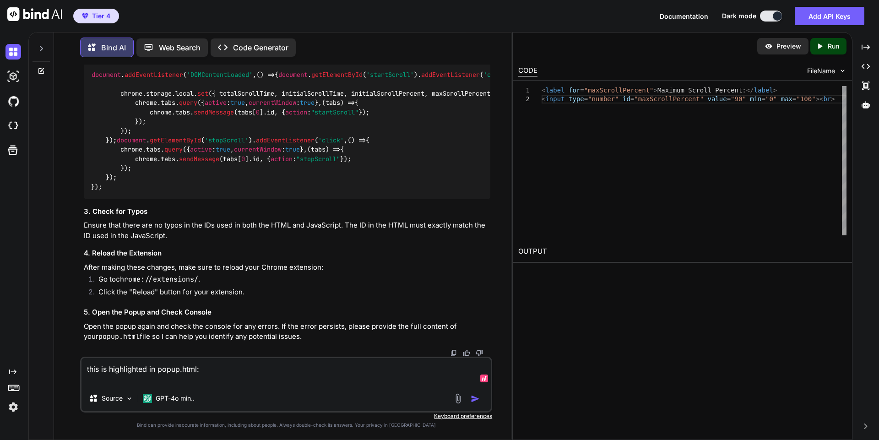
paste textarea "chrome.storage.local.set({ totalScrollTime, initialScrollTime, initialScrollPer…"
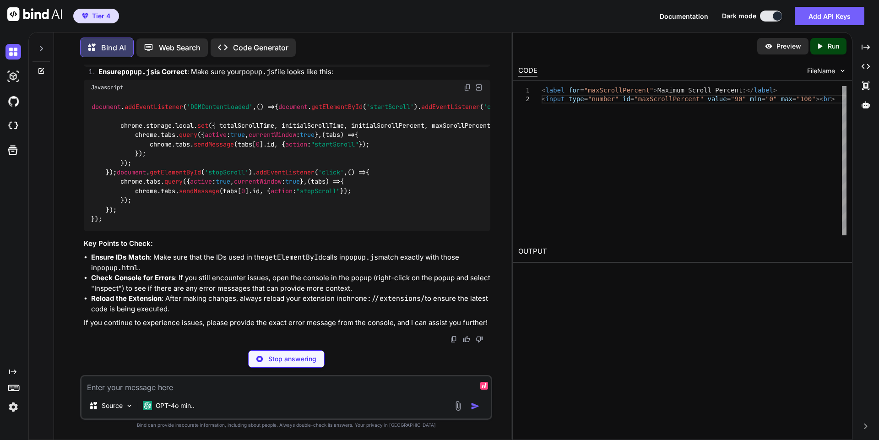
scroll to position [4912, 0]
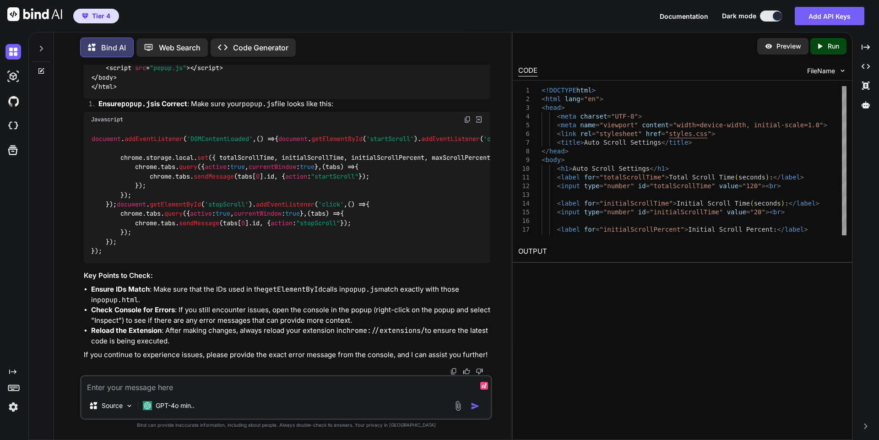
click at [357, 386] on textarea at bounding box center [285, 384] width 409 height 16
paste textarea "chrome.storage.local.set({ totalScrollTime, initialScrollTime, initialScrollPer…"
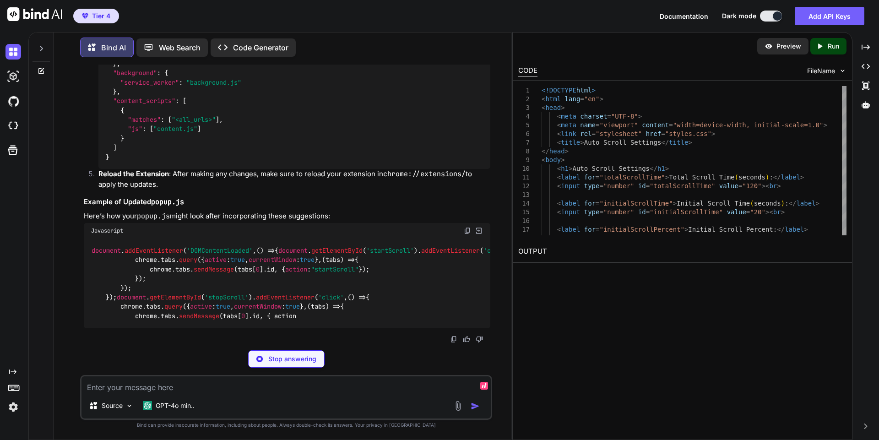
scroll to position [5594, 0]
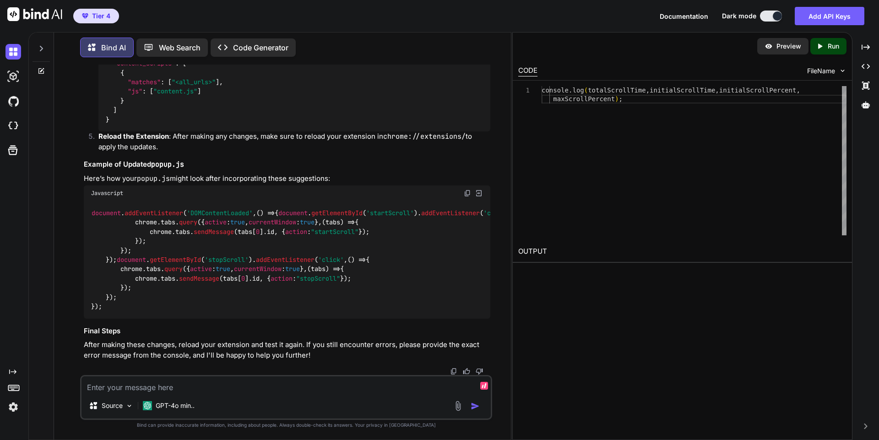
click at [339, 379] on textarea at bounding box center [285, 384] width 409 height 16
click at [330, 388] on textarea at bounding box center [285, 384] width 409 height 16
paste textarea "Uncaught (in promise) Error: Could not establish connection. Receiving end does…"
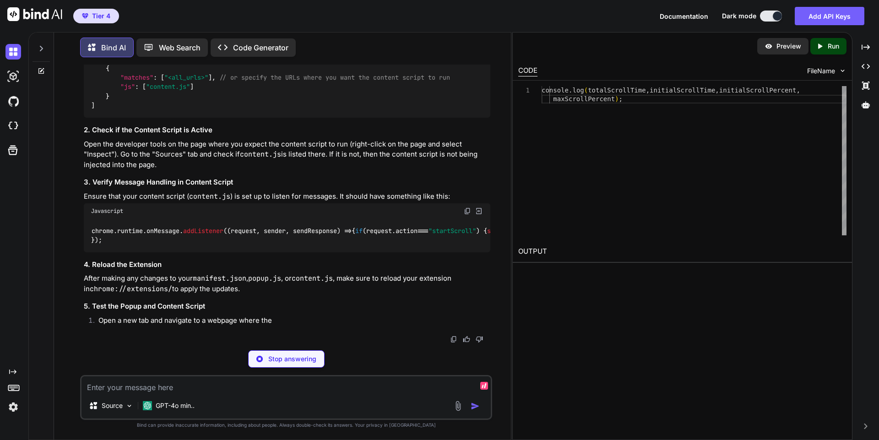
scroll to position [6280, 0]
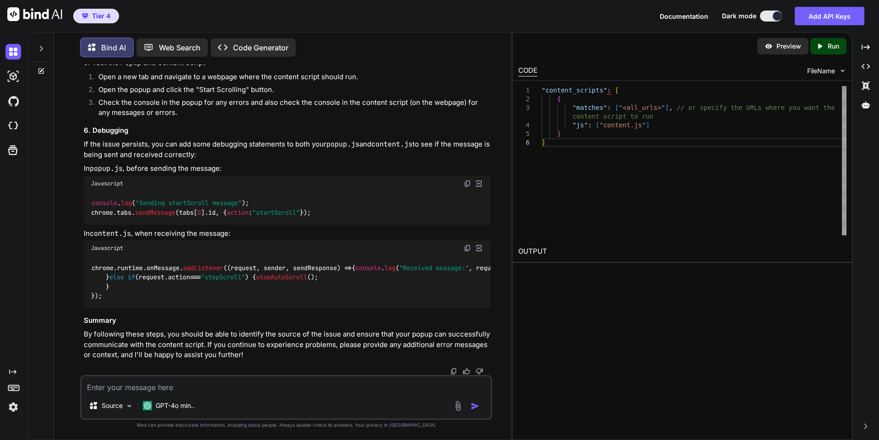
scroll to position [6740, 0]
click at [307, 376] on textarea at bounding box center [285, 384] width 409 height 16
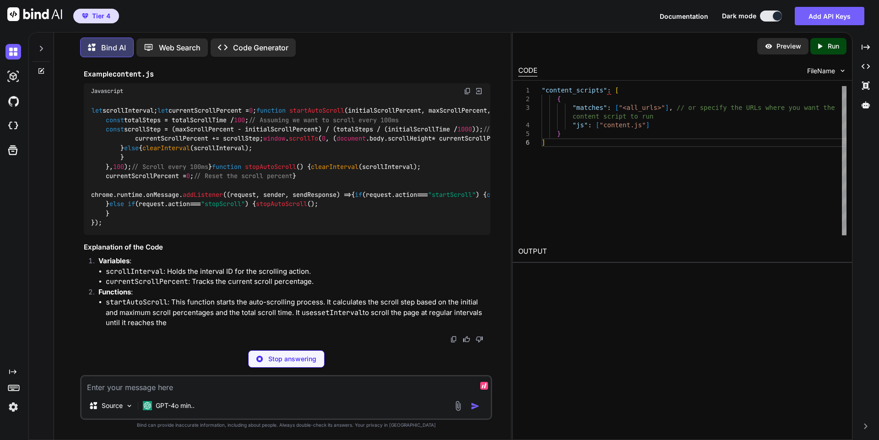
scroll to position [6933, 0]
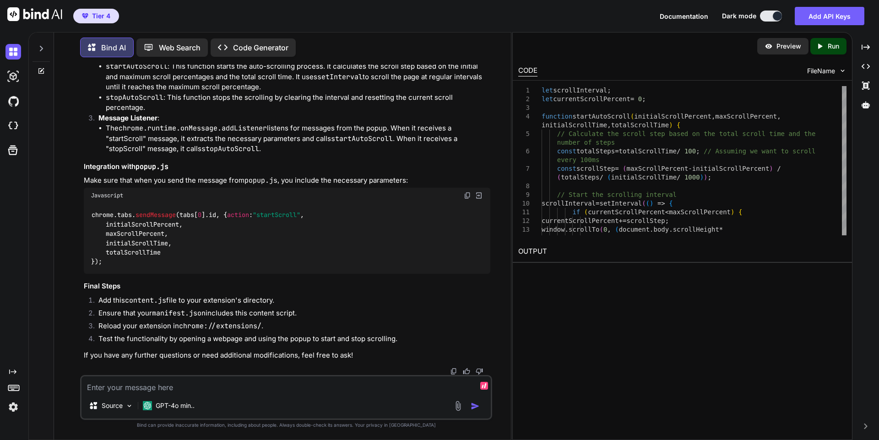
click at [254, 383] on textarea at bounding box center [285, 384] width 409 height 16
paste textarea "matomo.js:12 There was an error setting cookie `_pk_testcookie_domain`. Please …"
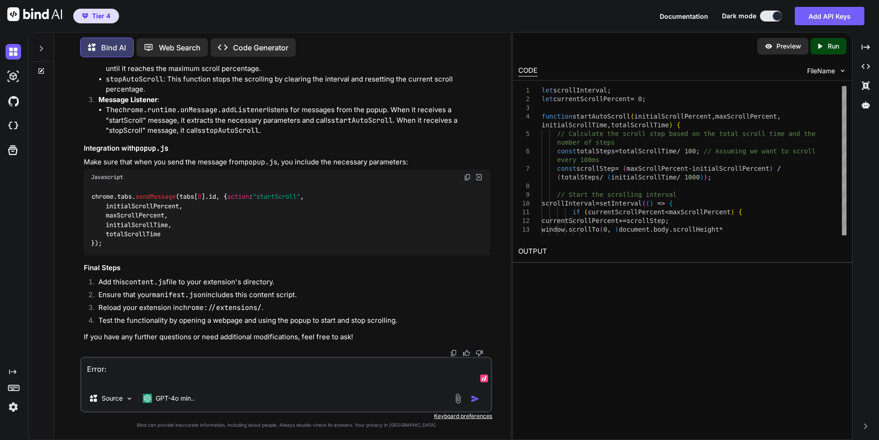
paste textarea "matomo.js:12 There was an error setting cookie `_pk_testcookie_domain`. Please …"
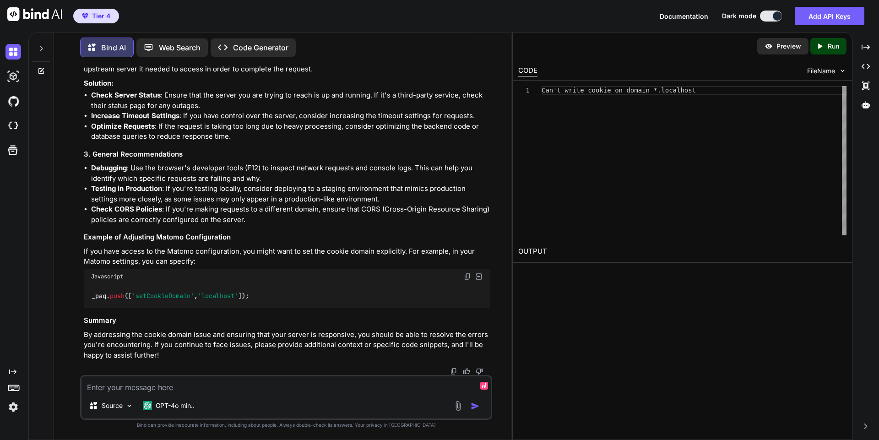
scroll to position [8356, 0]
click at [262, 383] on textarea at bounding box center [285, 384] width 409 height 16
paste textarea "Uncaught (in promise) Error: Could not establish connection. Receiving end does…"
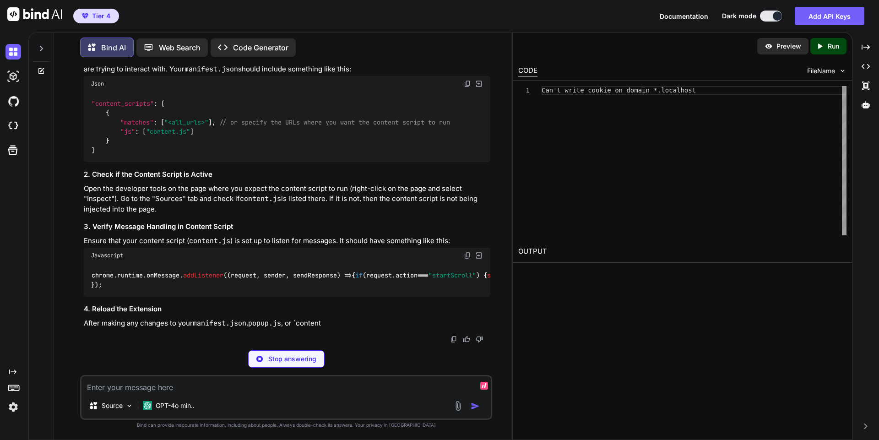
scroll to position [8636, 0]
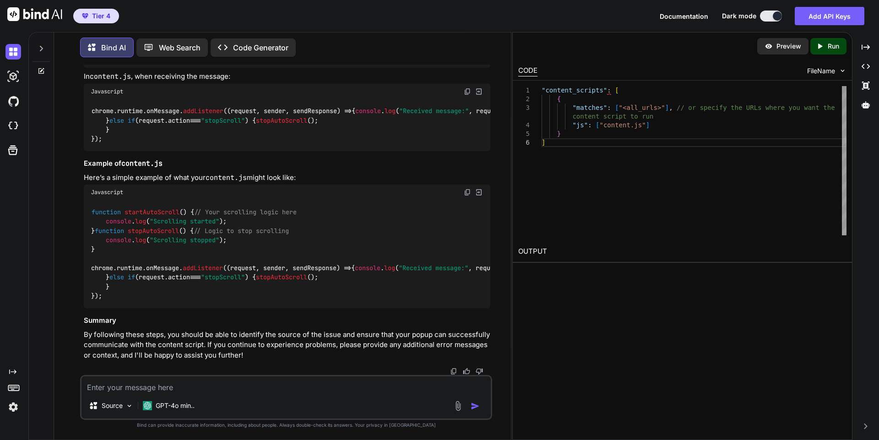
click at [269, 386] on textarea at bounding box center [285, 384] width 409 height 16
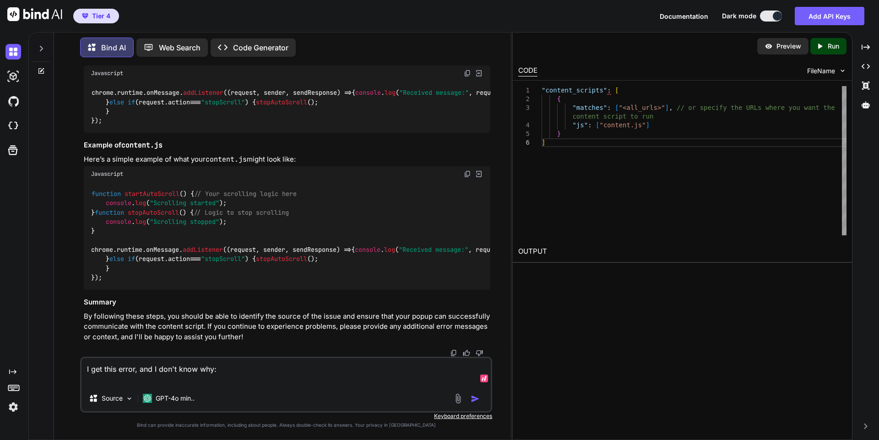
paste textarea "{ "manifest_version": 3, "name": "Auto Scroll Browser", "version": "1.0", "desc…"
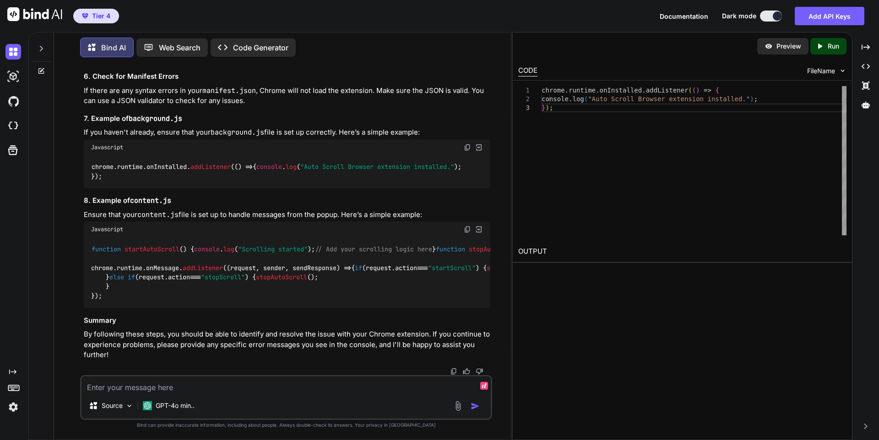
scroll to position [9983, 0]
click at [467, 151] on img at bounding box center [467, 147] width 7 height 7
click at [248, 385] on textarea at bounding box center [285, 384] width 409 height 16
paste textarea "Uncaught (in promise) Error: Could not establish connection. Receiving end does…"
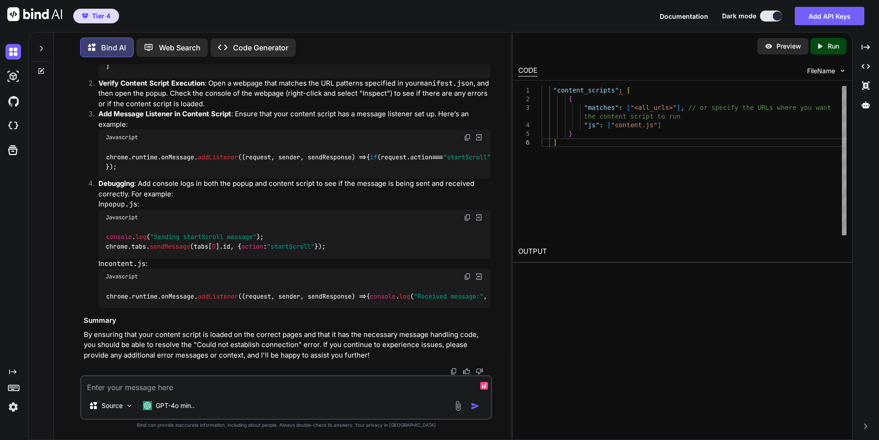
scroll to position [10730, 0]
click at [285, 387] on textarea at bounding box center [285, 384] width 409 height 16
click at [304, 391] on textarea "I'm using all_urls, so the URL patterns shouldn't matter." at bounding box center [285, 384] width 409 height 16
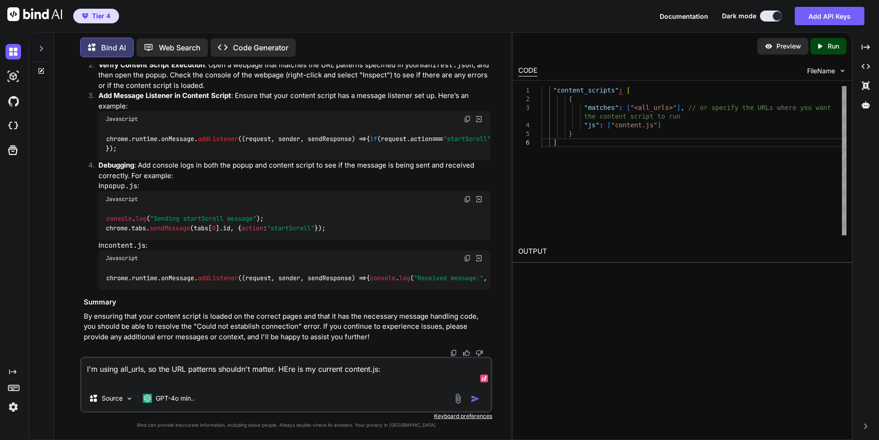
paste textarea "let scrollInterval; let currentScrollPercent = 0; function startAutoScroll(init…"
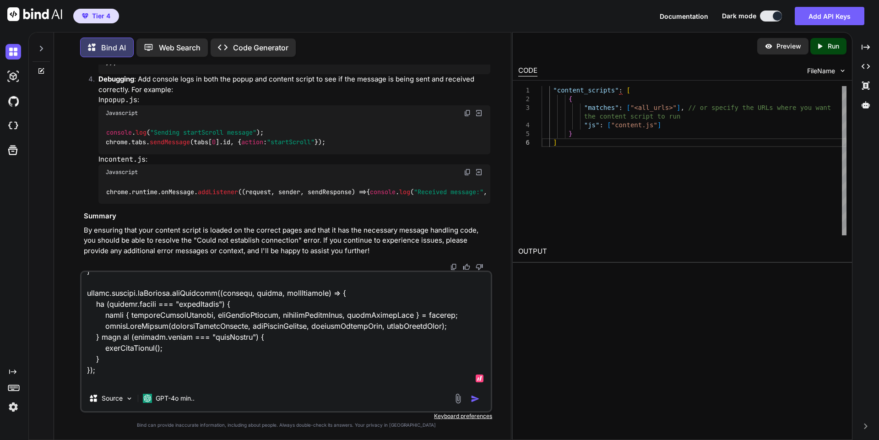
scroll to position [286, 0]
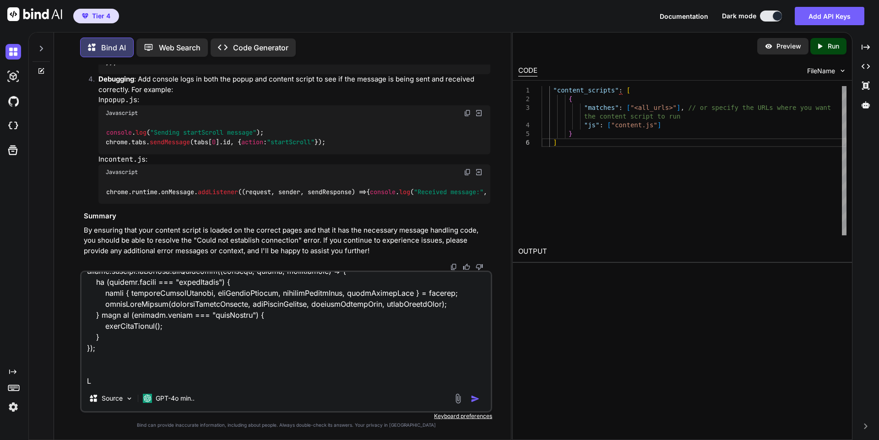
click at [304, 391] on div "Source GPT-4o min.." at bounding box center [285, 400] width 409 height 22
click at [284, 382] on textarea at bounding box center [285, 328] width 409 height 113
paste textarea "{ "manifest_version": 3, "name": "Auto Scroll Browser", "version": "1.0", "desc…"
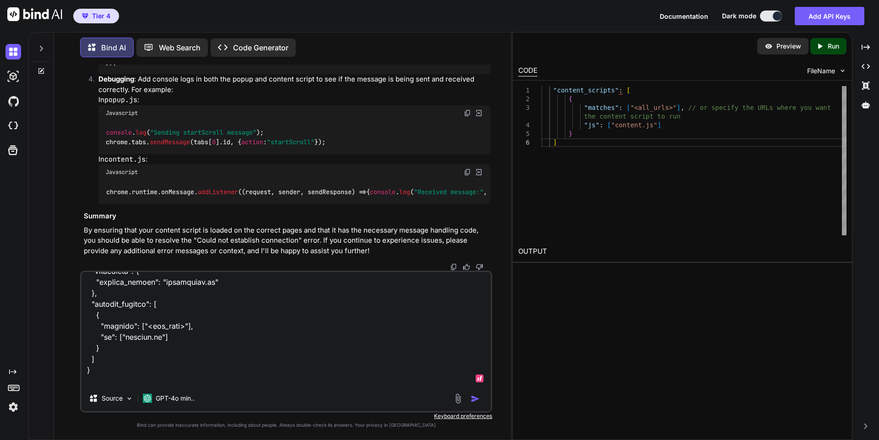
scroll to position [572, 0]
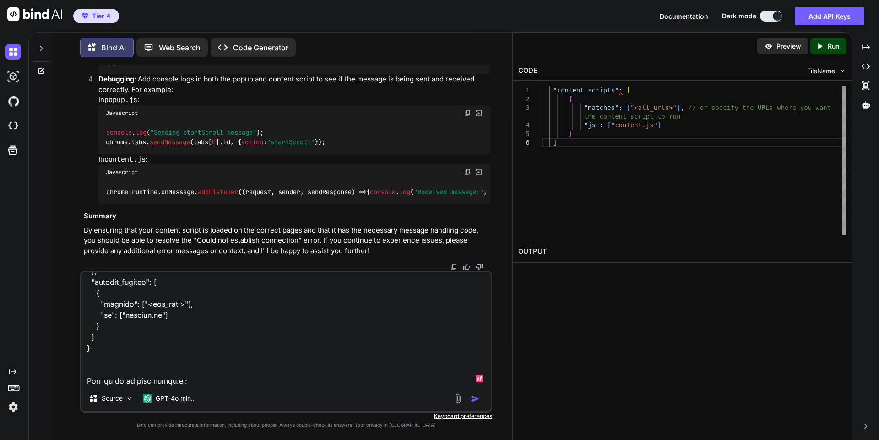
click at [226, 380] on textarea at bounding box center [285, 328] width 409 height 113
paste textarea "document.addEventListener('DOMContentLoaded', () => { document.getElementById('…"
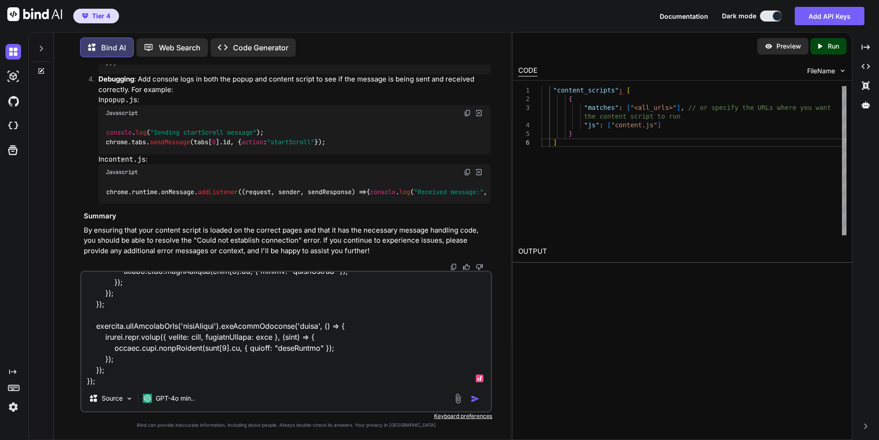
scroll to position [814, 0]
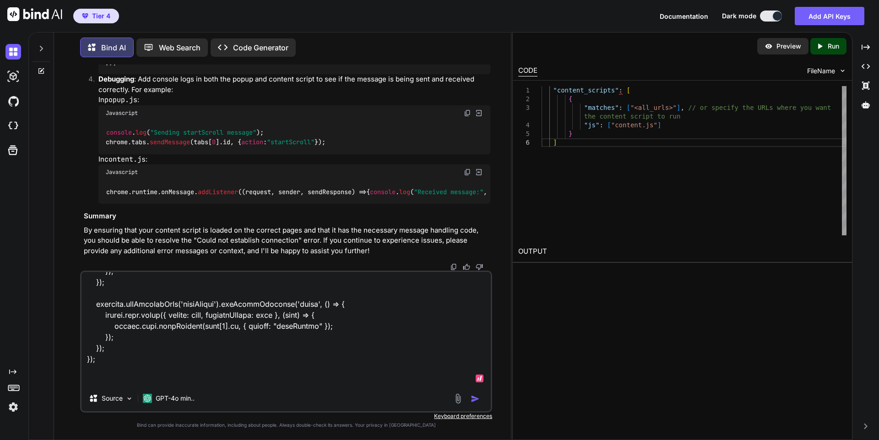
paste textarea "<!DOCTYPE html> <html lang="en"> <head> <meta charset="UTF-8"> <meta name="view…"
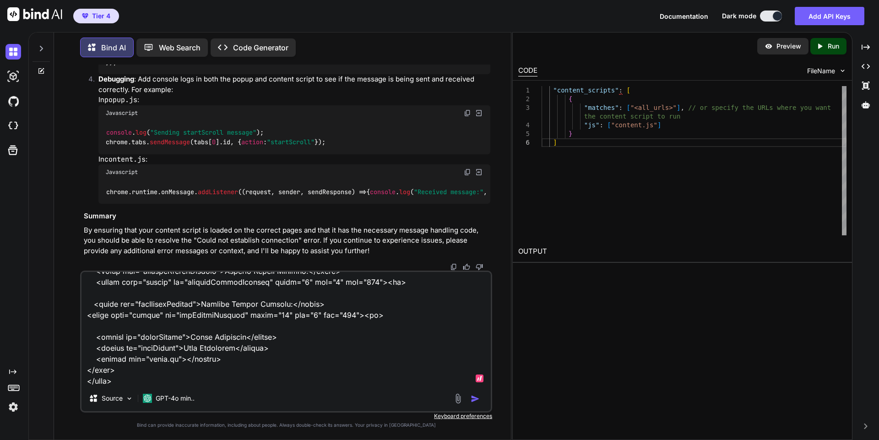
scroll to position [1143, 0]
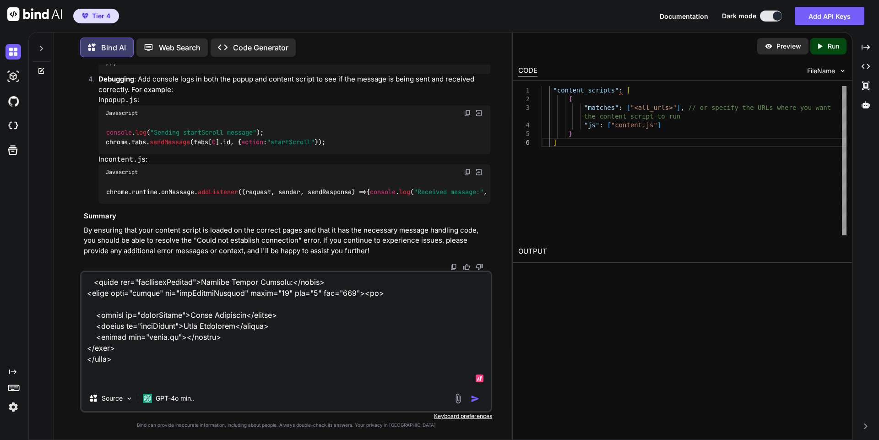
paste textarea "chrome.runtime.onInstalled.addListener(() => { console.log("Auto Scroll Browser…"
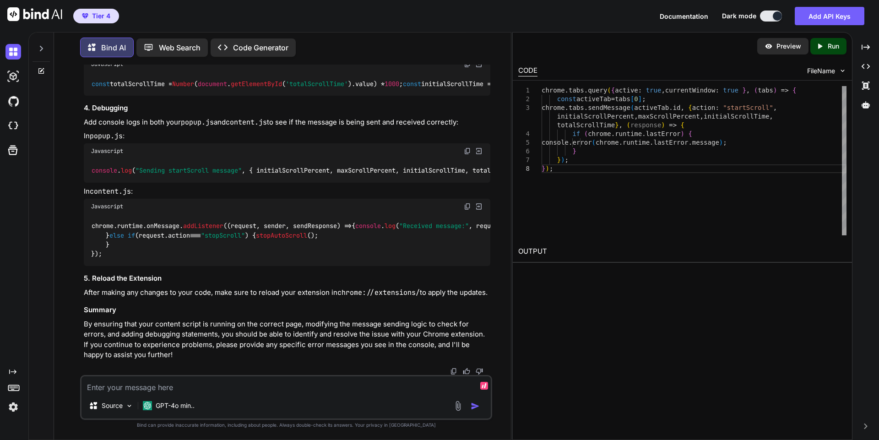
scroll to position [11656, 0]
click at [307, 385] on textarea at bounding box center [285, 384] width 409 height 16
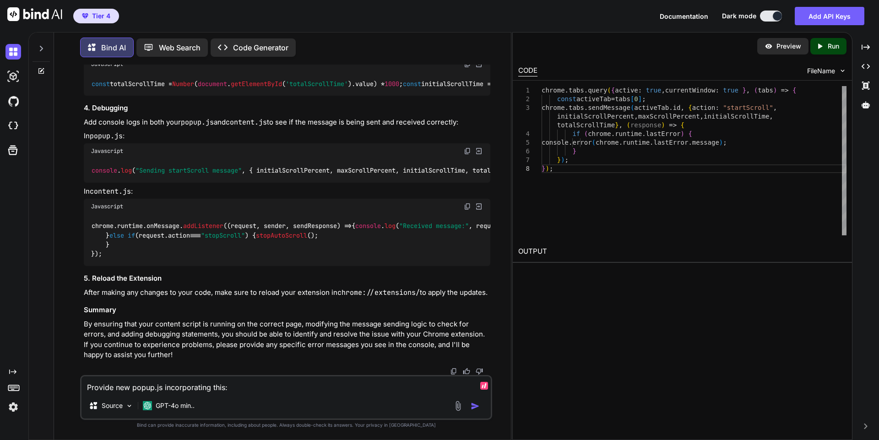
paste textarea "chrome.tabs.query({ active: true, currentWindow: true }, (tabs) => { const acti…"
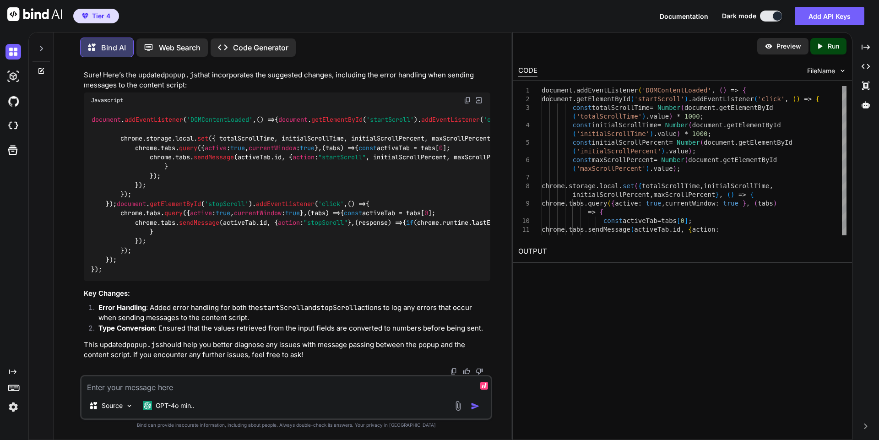
scroll to position [12346, 0]
click at [469, 104] on img at bounding box center [467, 100] width 7 height 7
click at [289, 388] on textarea at bounding box center [285, 384] width 409 height 16
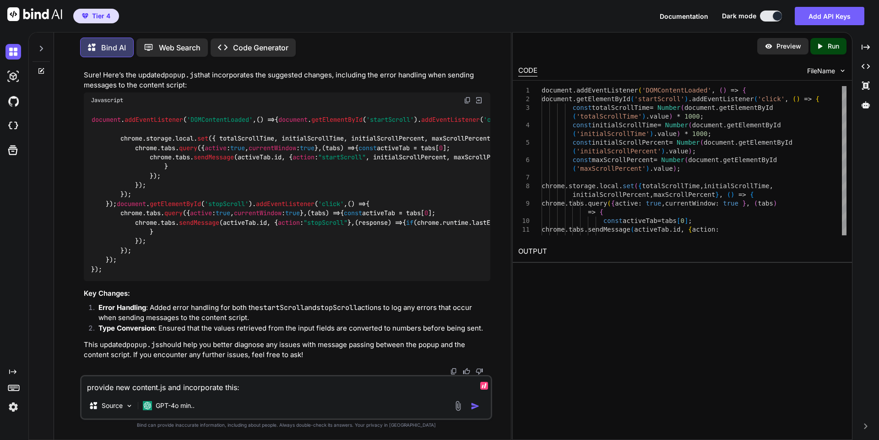
click at [333, 388] on textarea "provide new content.js and incorporate this:" at bounding box center [285, 384] width 409 height 16
paste textarea "chrome.runtime.onMessage.addListener((request, sender, sendResponse) => { conso…"
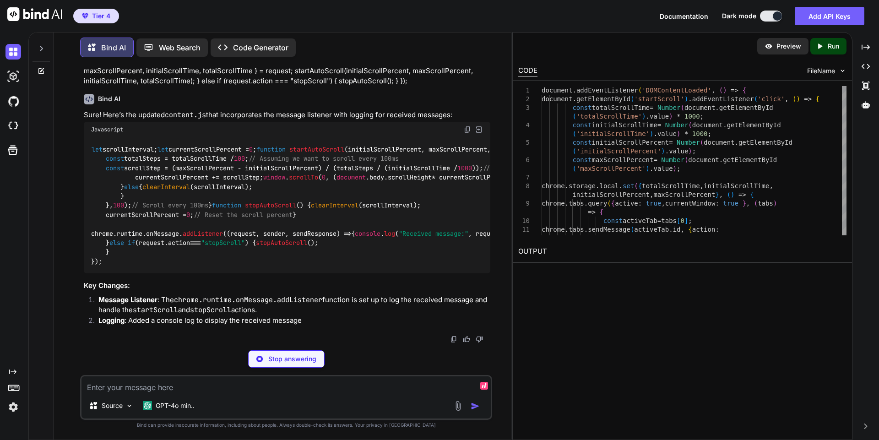
scroll to position [12873, 0]
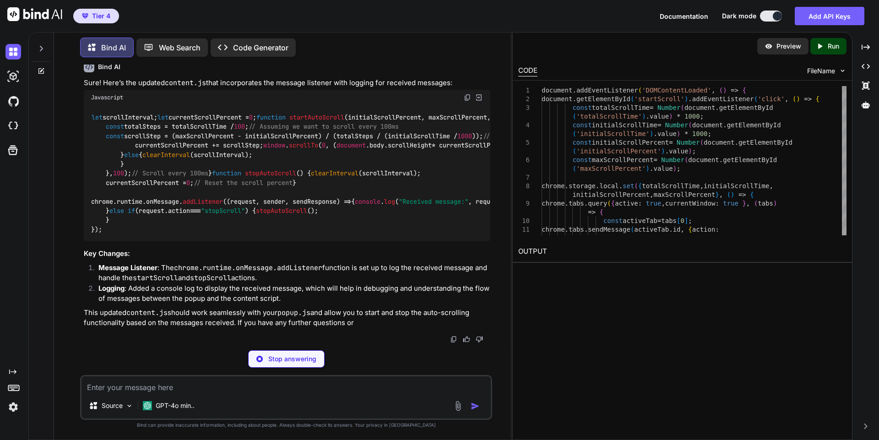
click at [469, 101] on img at bounding box center [467, 97] width 7 height 7
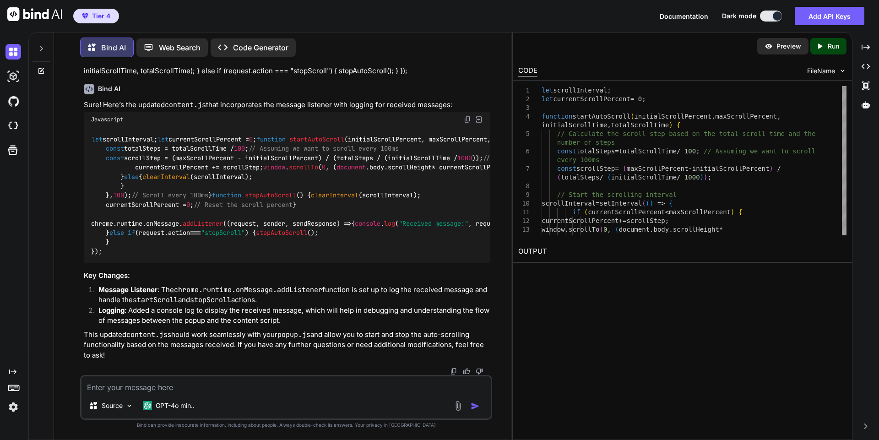
click at [279, 381] on textarea at bounding box center [285, 384] width 409 height 16
click at [177, 388] on textarea "Now it's working, but it's crolling to" at bounding box center [285, 384] width 409 height 16
click at [290, 383] on textarea "Now it's working, but it's crolling to" at bounding box center [285, 384] width 409 height 16
click at [177, 389] on textarea "Now it's working, but it's crolling to s" at bounding box center [285, 384] width 409 height 16
click at [251, 396] on div "Now it's working, but it's crolling to s Source GPT-4o min.." at bounding box center [286, 397] width 412 height 45
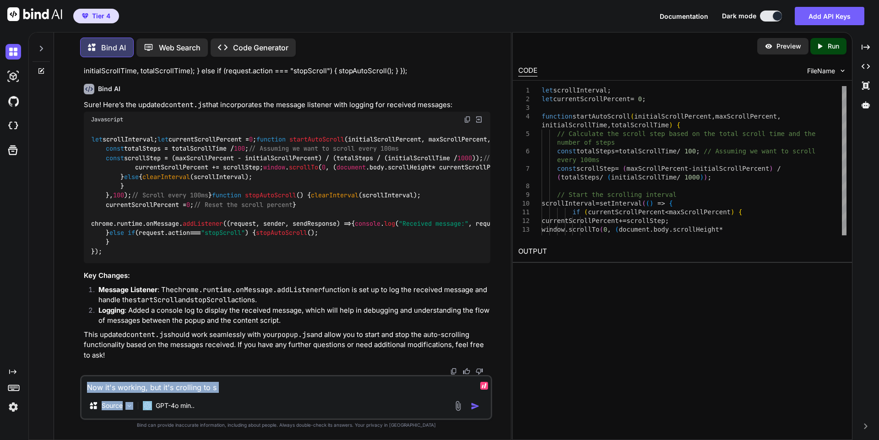
click at [223, 386] on textarea "Now it's working, but it's crolling to s" at bounding box center [285, 384] width 409 height 16
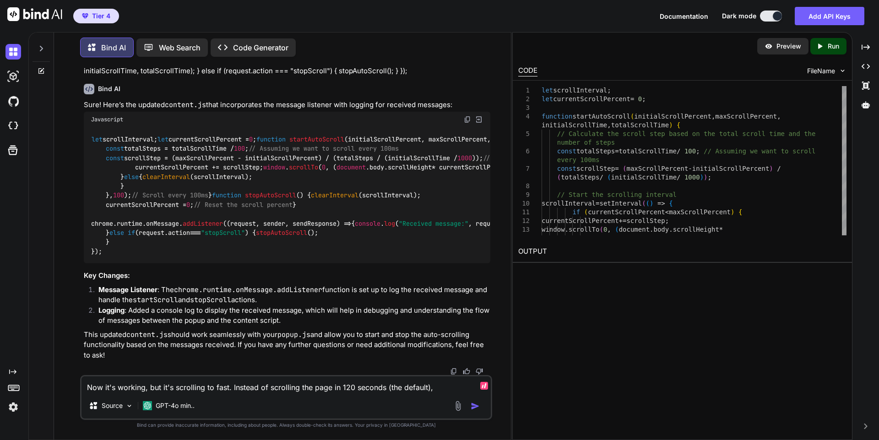
click at [384, 390] on textarea "Now it's working, but it's scrolling to fast. Instead of scrolling the page in …" at bounding box center [285, 384] width 409 height 16
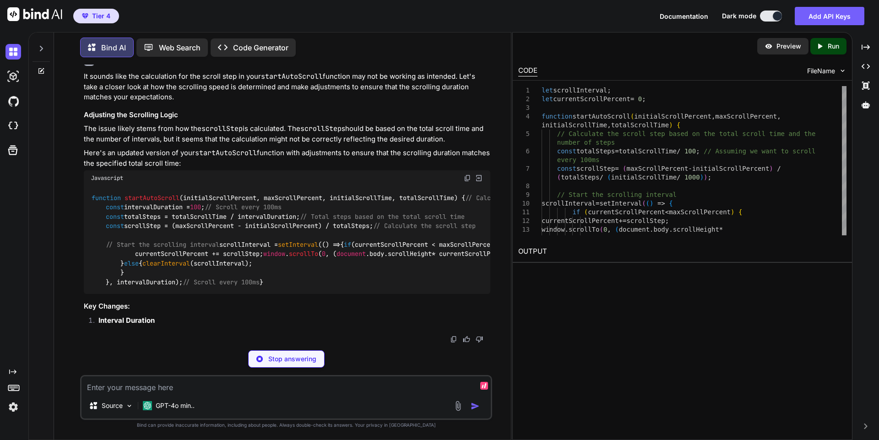
scroll to position [13566, 0]
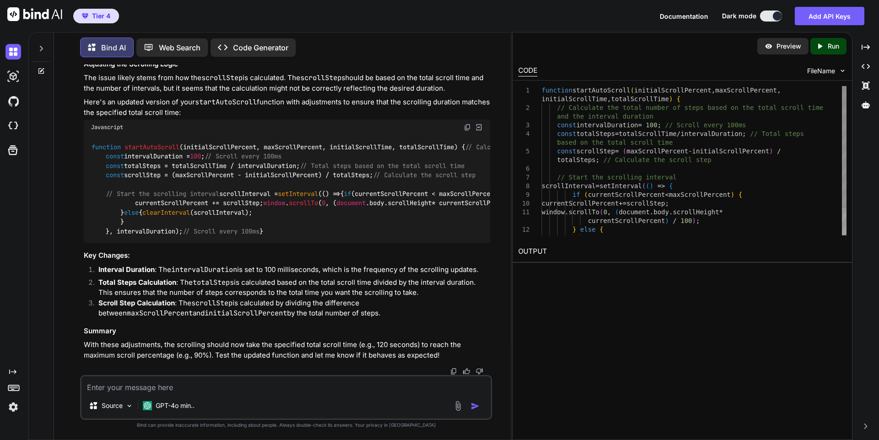
click at [466, 124] on img at bounding box center [467, 127] width 7 height 7
click at [286, 388] on textarea at bounding box center [285, 384] width 409 height 16
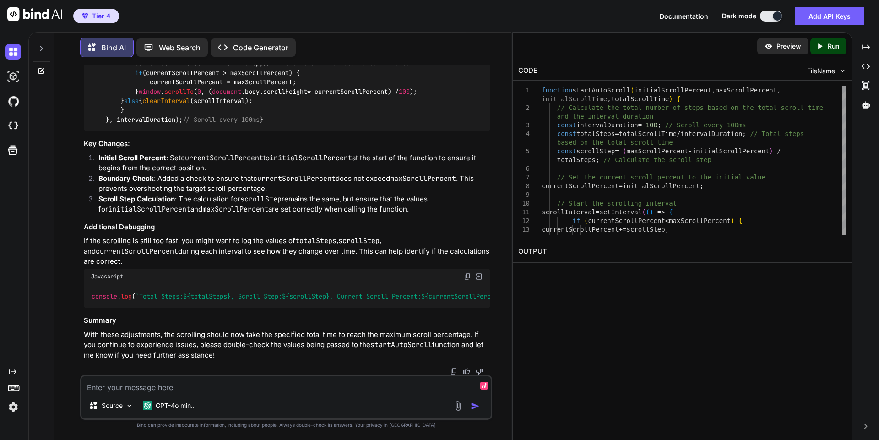
scroll to position [14005, 0]
click at [310, 384] on textarea at bounding box center [285, 384] width 409 height 16
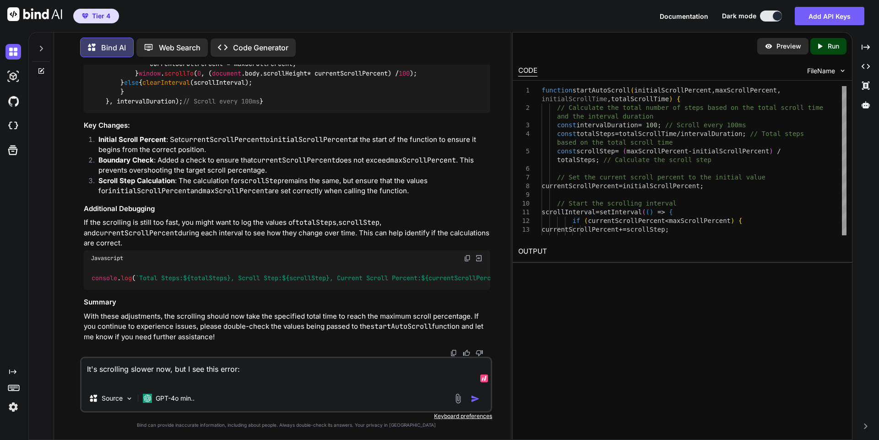
paste textarea "The message port closed before a response was received. Context popup.html Stac…"
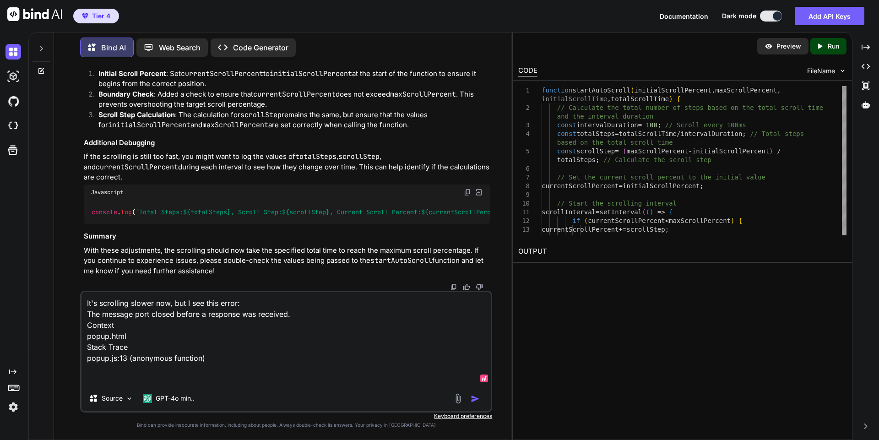
paste textarea "1 2 3 4 5 6 7 8 9 10 11 12 13 14 15 16 17 18 19 20 21 22 23 24 25 26 27 28 29 3…"
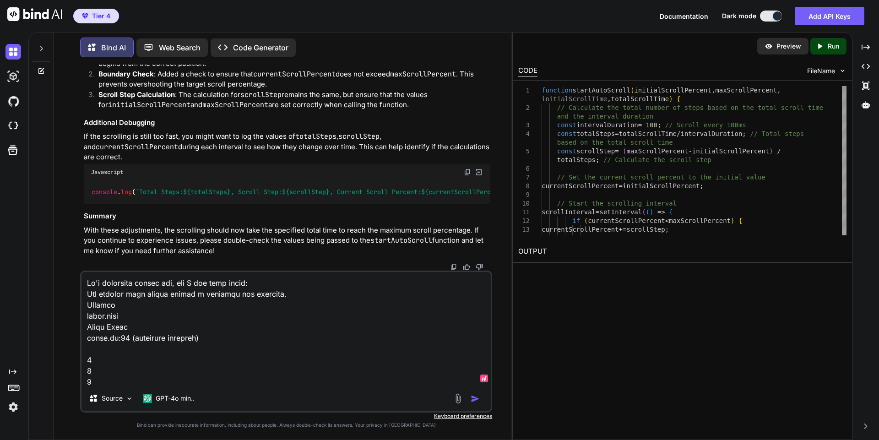
scroll to position [660, 0]
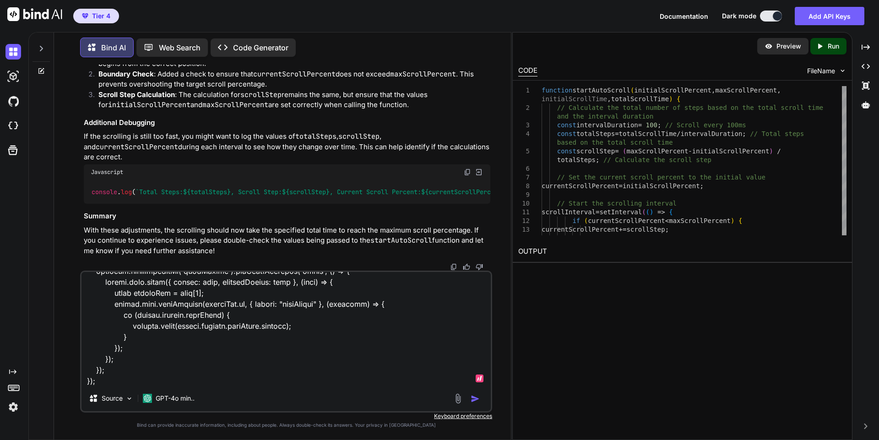
click at [321, 318] on textarea at bounding box center [285, 328] width 409 height 113
click at [128, 316] on textarea at bounding box center [285, 328] width 409 height 113
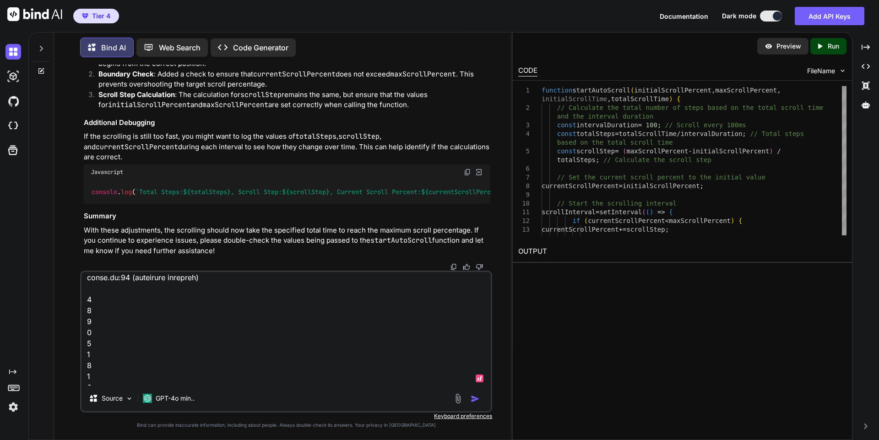
scroll to position [0, 0]
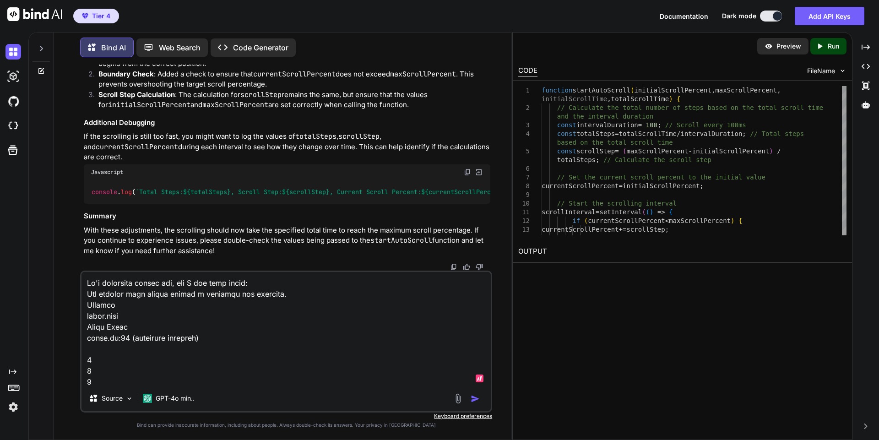
click at [89, 350] on textarea at bounding box center [285, 328] width 409 height 113
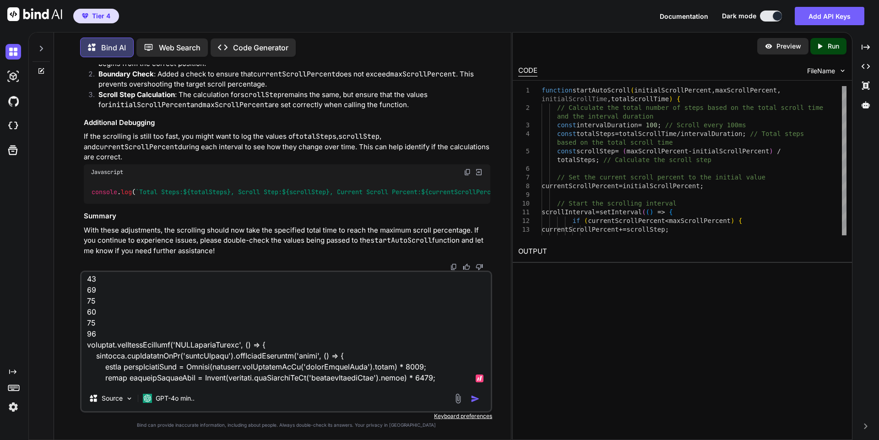
scroll to position [359, 0]
click at [105, 329] on textarea at bounding box center [285, 328] width 409 height 113
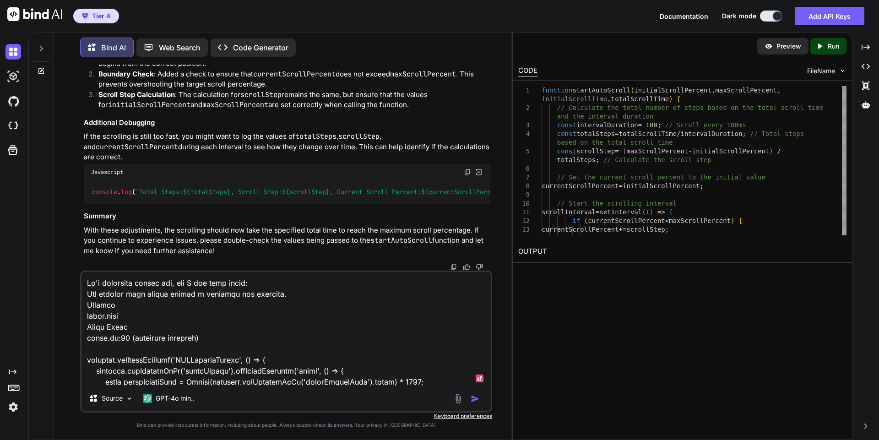
scroll to position [320, 0]
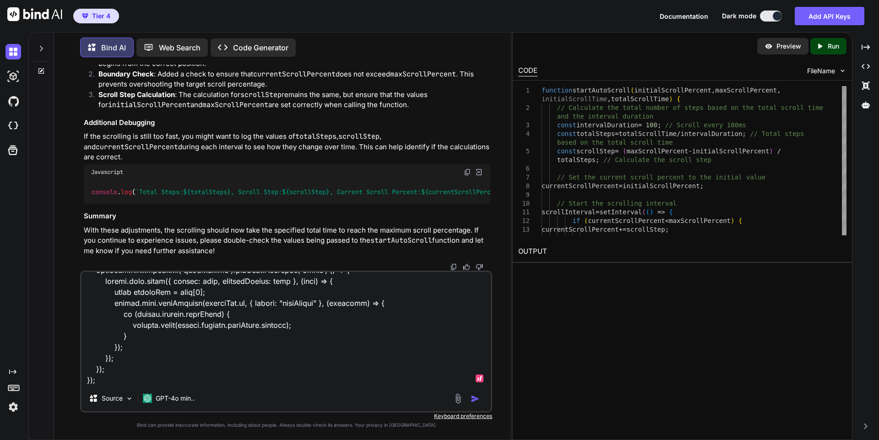
click at [161, 376] on textarea at bounding box center [285, 328] width 409 height 113
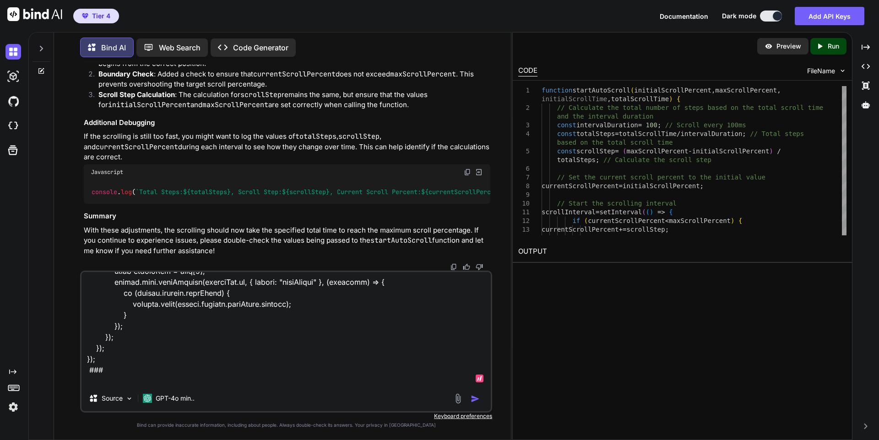
paste textarea "console.error(chrome.runtime.lastError.message);"
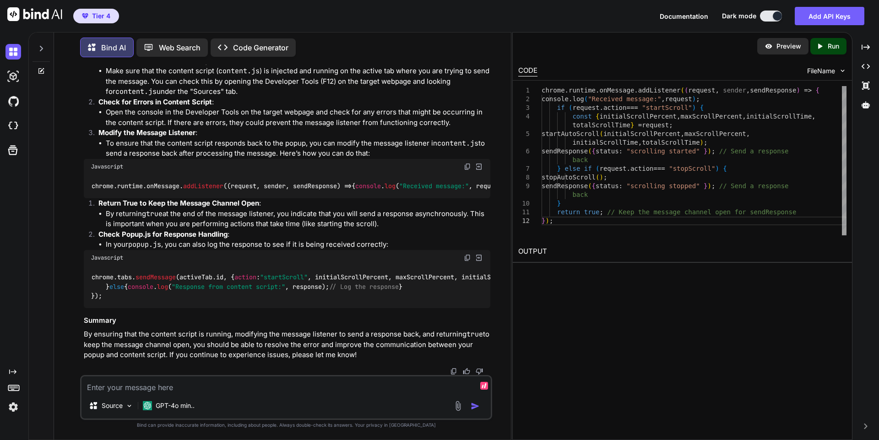
scroll to position [14774, 0]
click at [470, 170] on img at bounding box center [467, 166] width 7 height 7
click at [267, 382] on textarea at bounding box center [285, 384] width 409 height 16
